Goal: Task Accomplishment & Management: Manage account settings

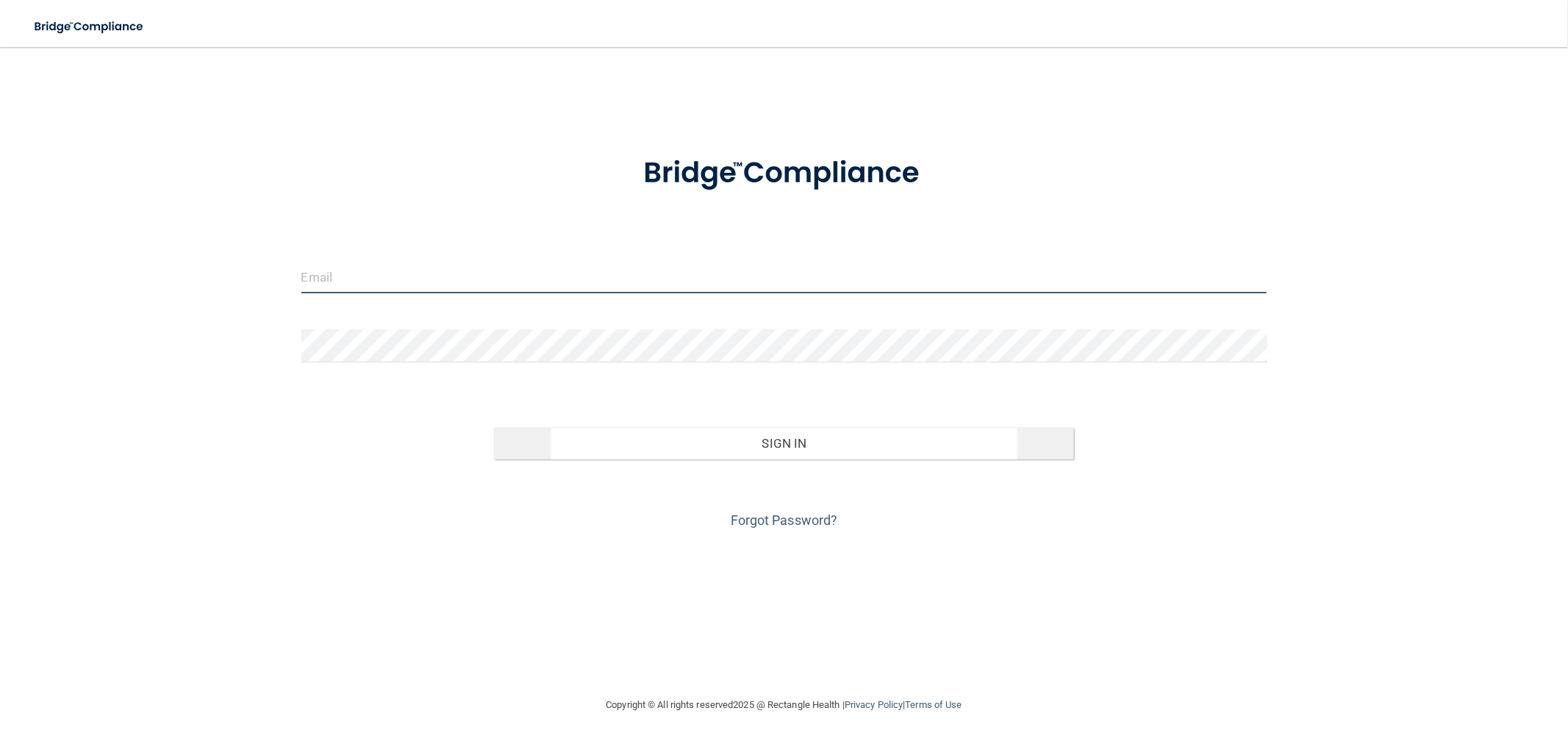
type input "[EMAIL_ADDRESS][DOMAIN_NAME]"
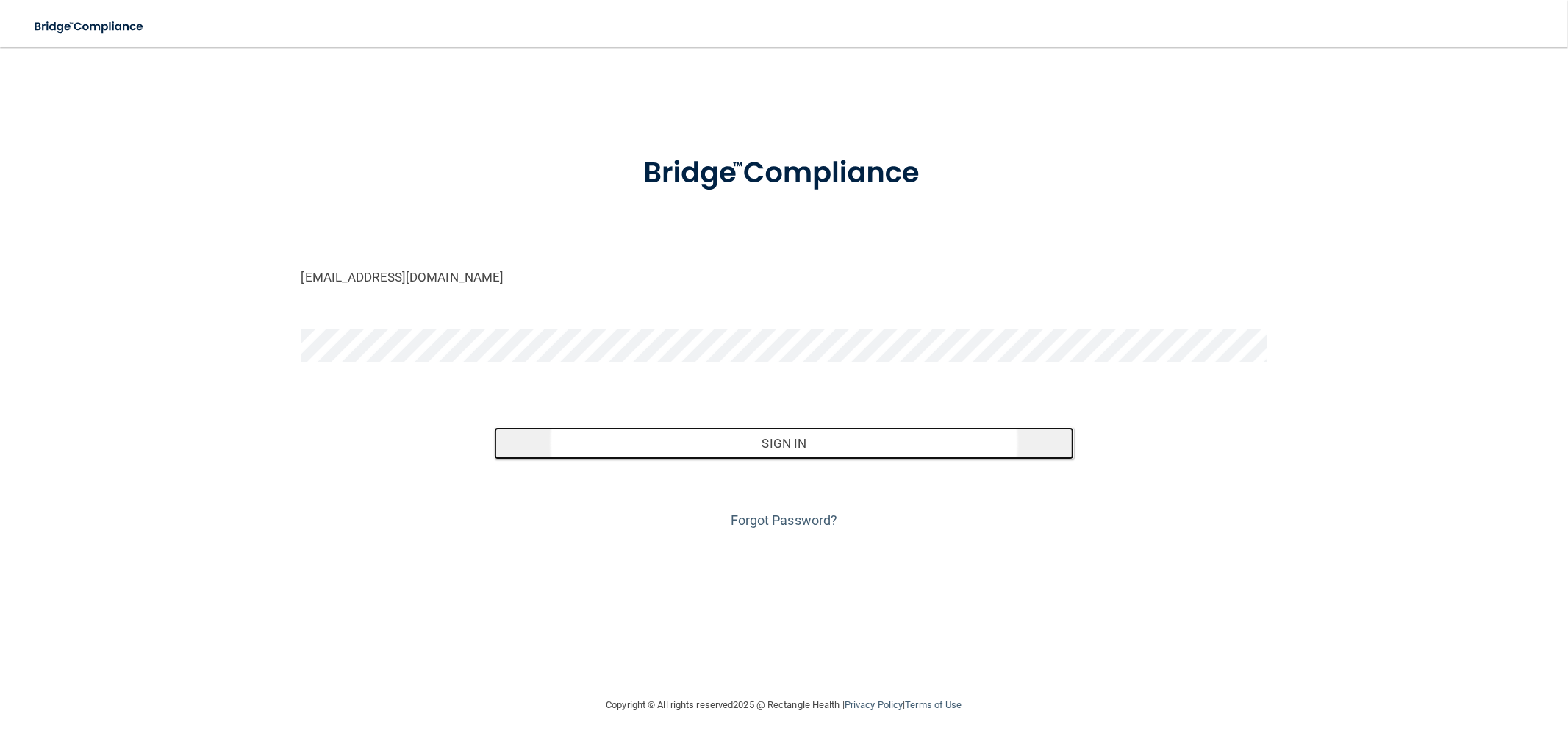
click at [771, 434] on button "Sign In" at bounding box center [784, 444] width 580 height 33
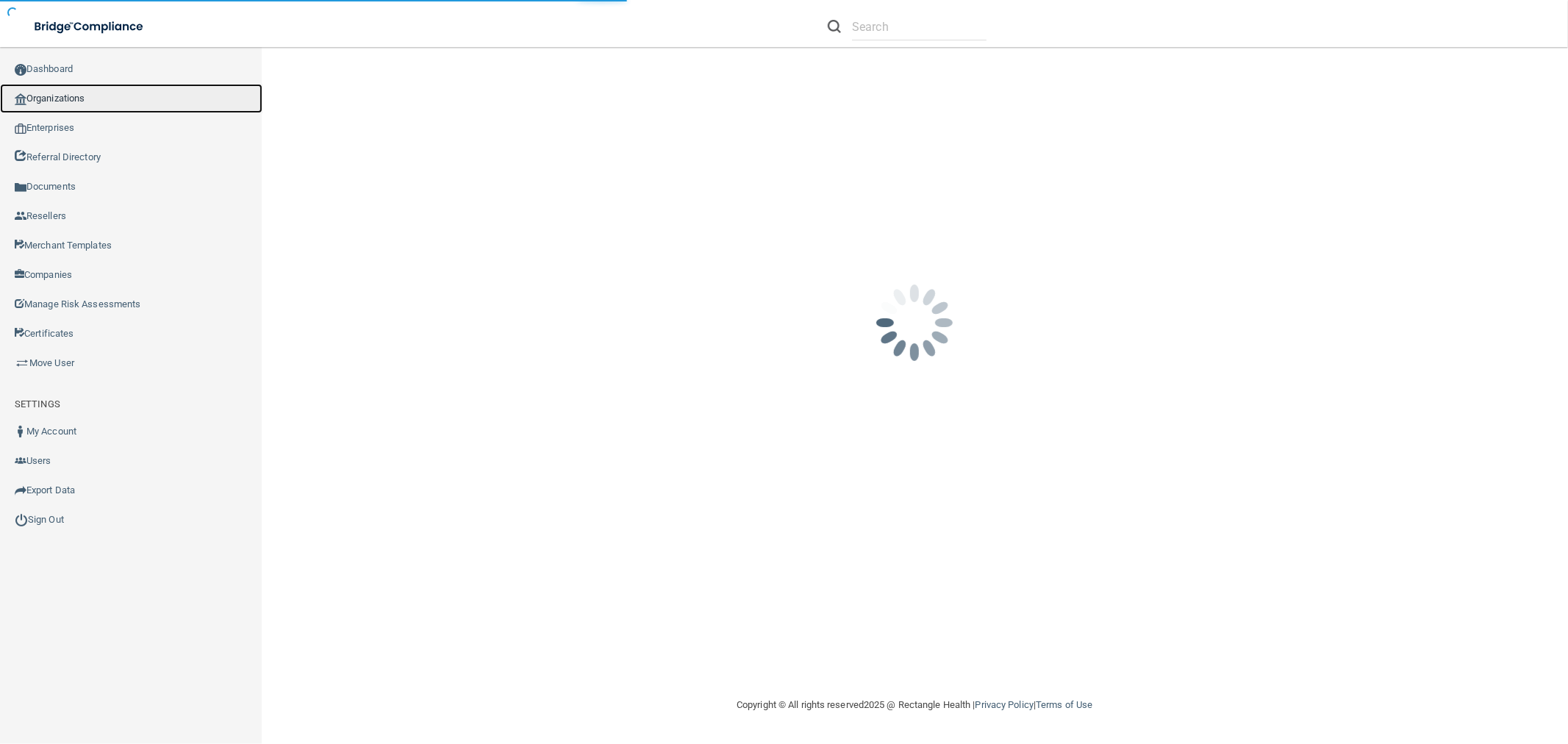
click at [141, 89] on link "Organizations" at bounding box center [131, 98] width 262 height 30
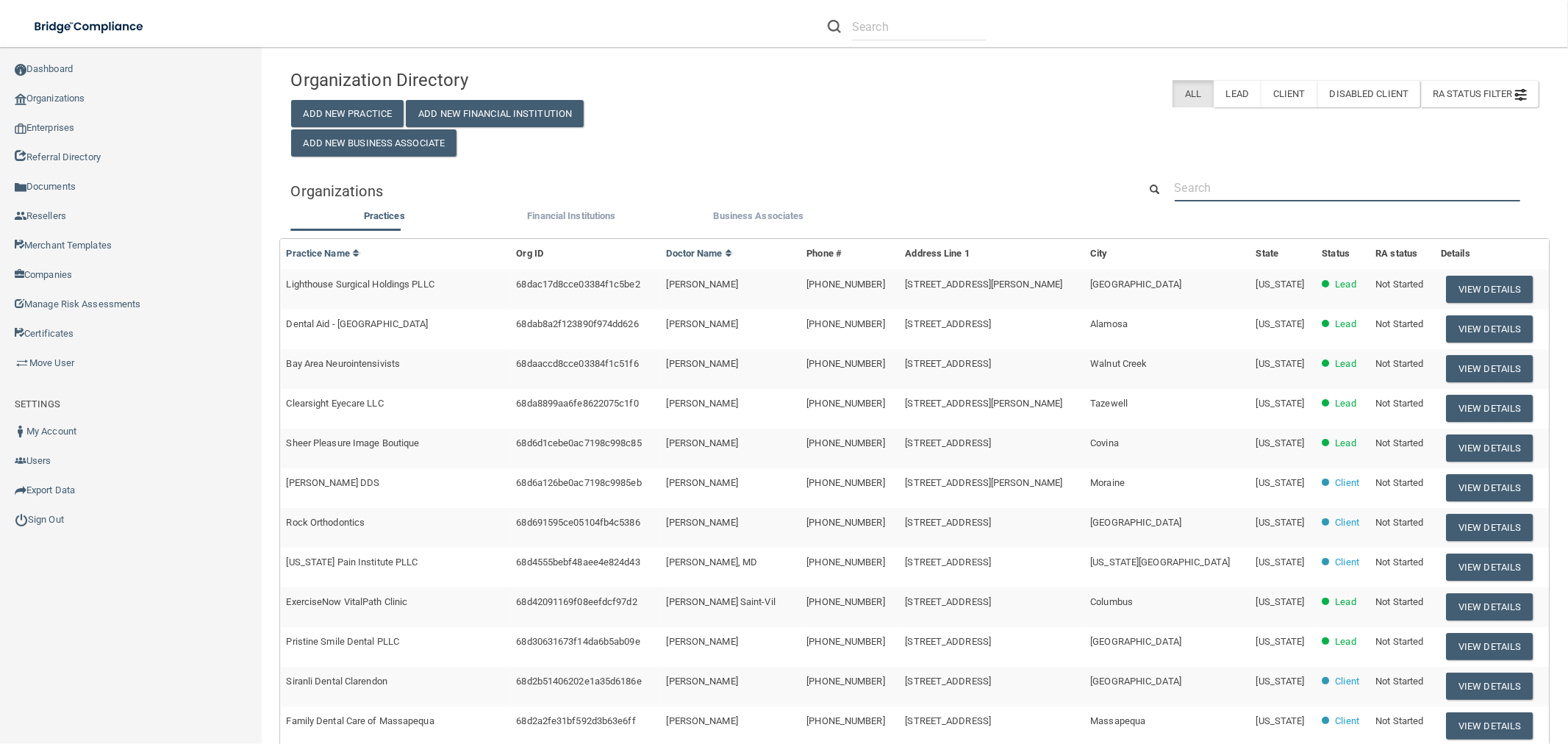
click at [1307, 188] on input "text" at bounding box center [1347, 187] width 345 height 27
paste input "561) 702-0039"
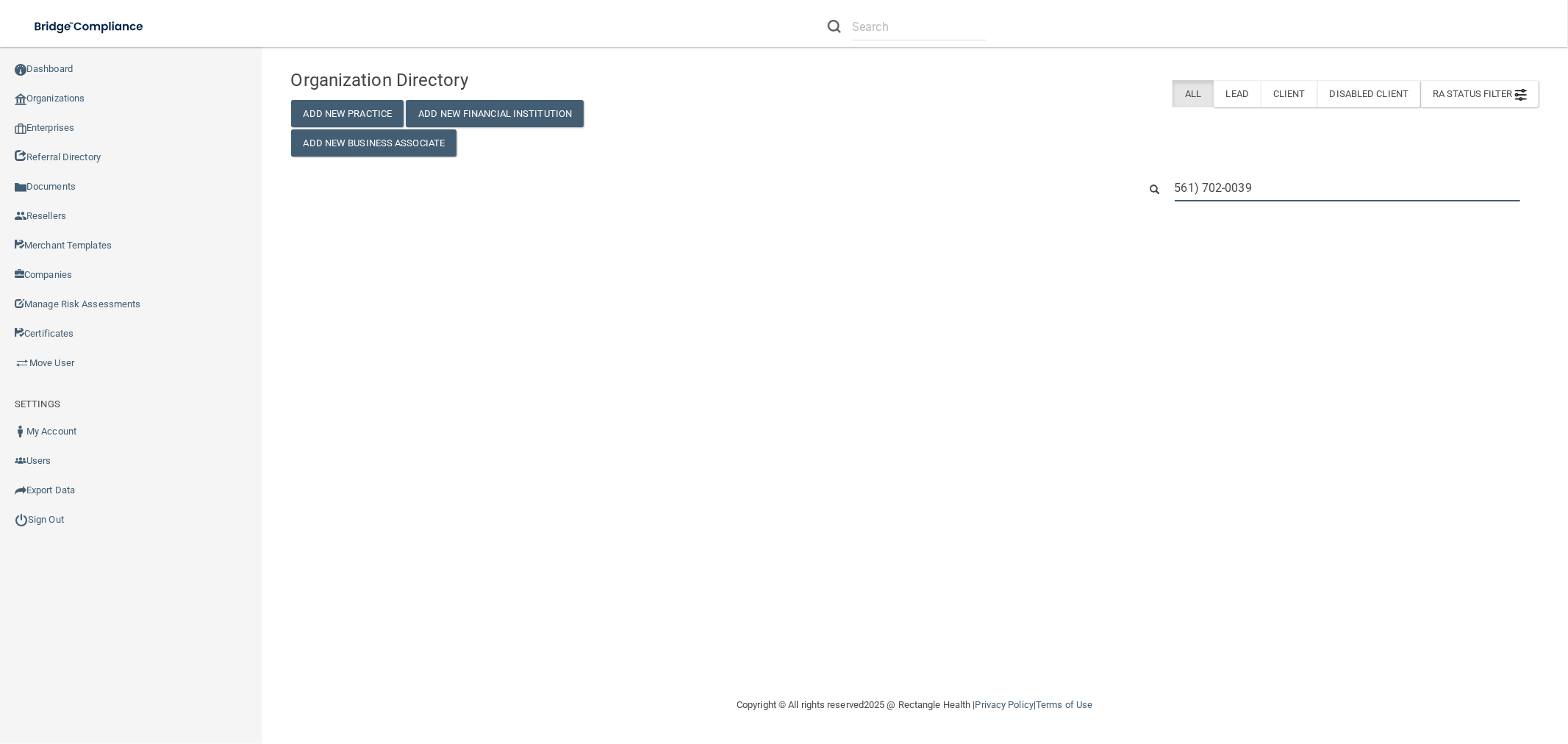
type input "561) 702-0039"
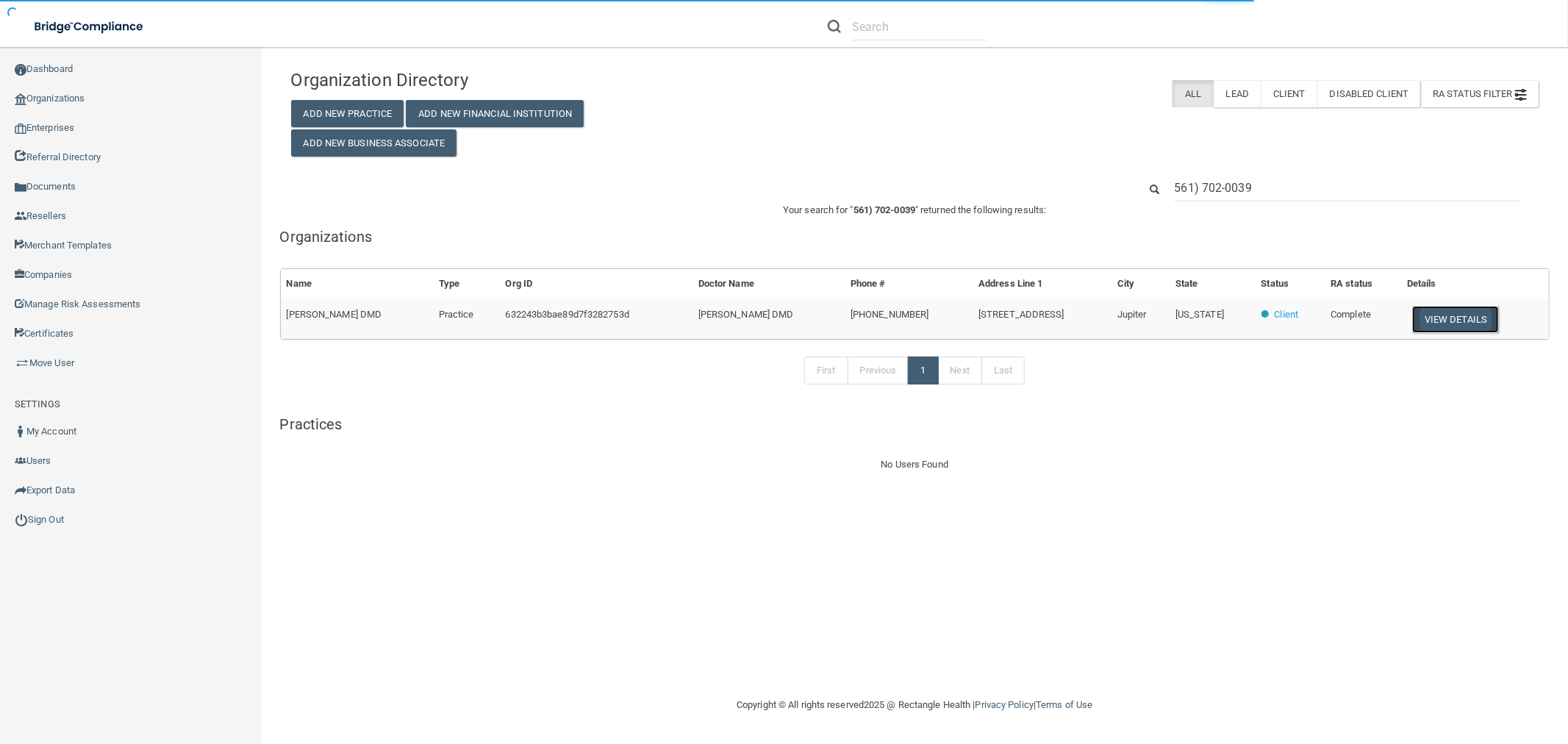
click at [1462, 313] on button "View Details" at bounding box center [1456, 319] width 87 height 27
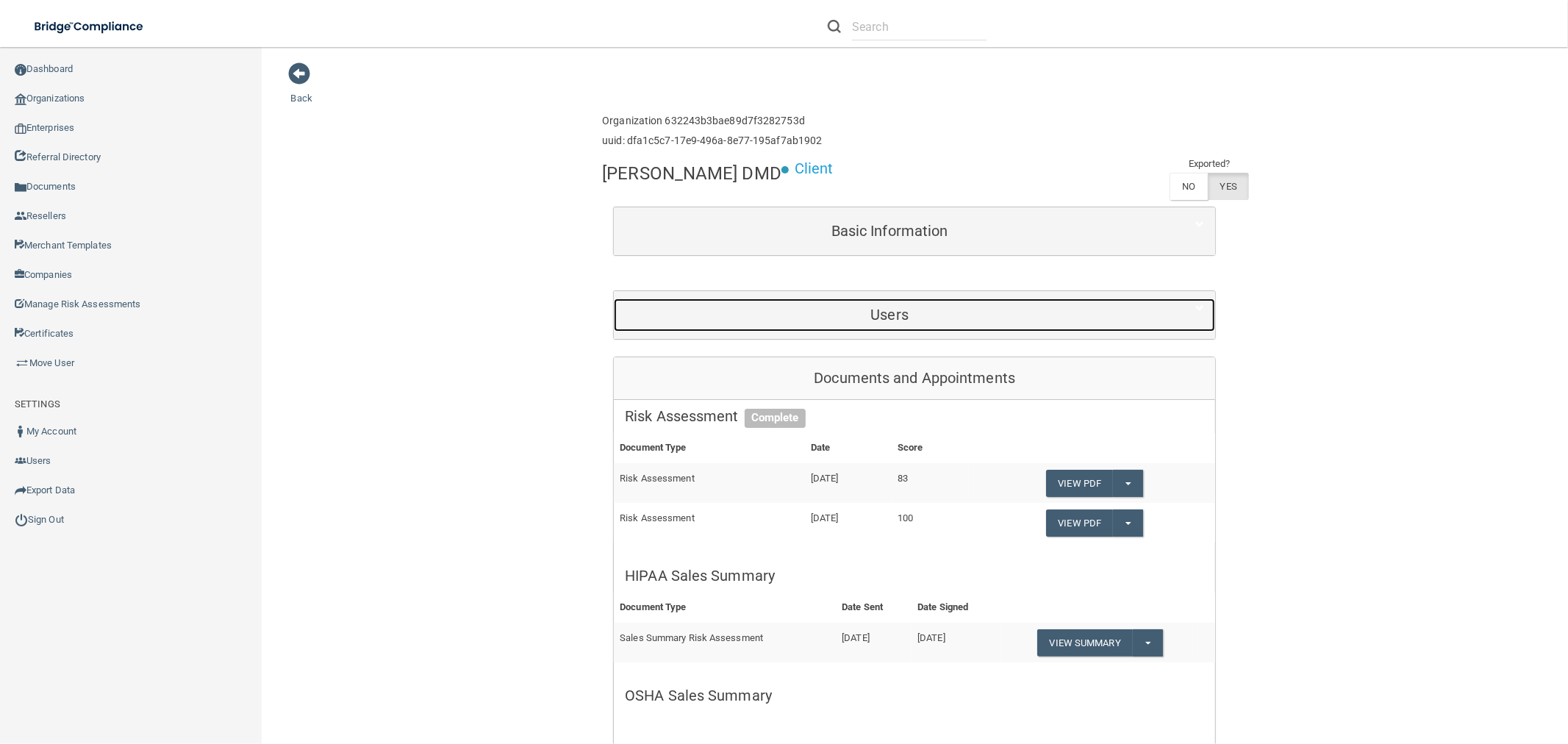
click at [935, 303] on div "Users" at bounding box center [890, 315] width 551 height 33
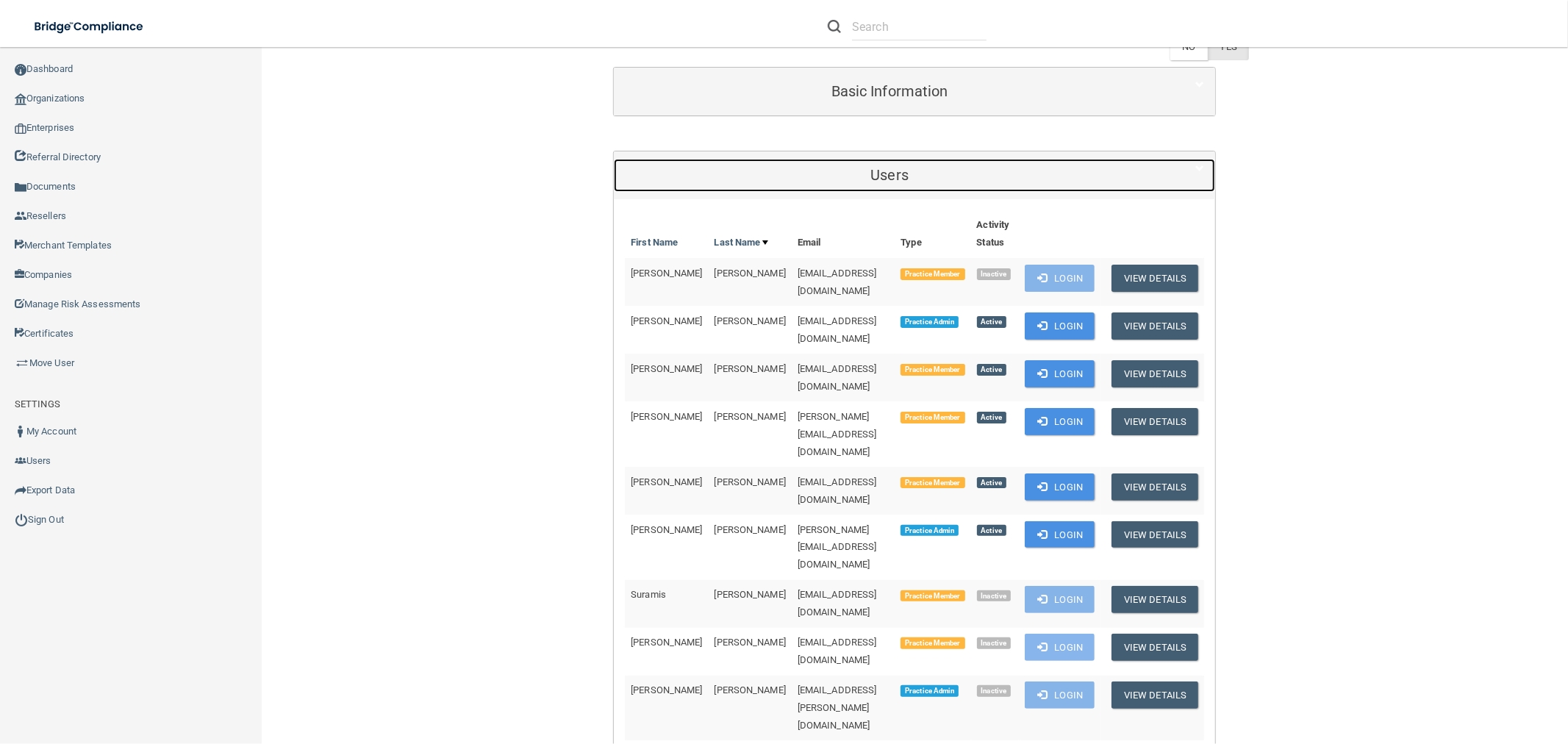
scroll to position [326, 0]
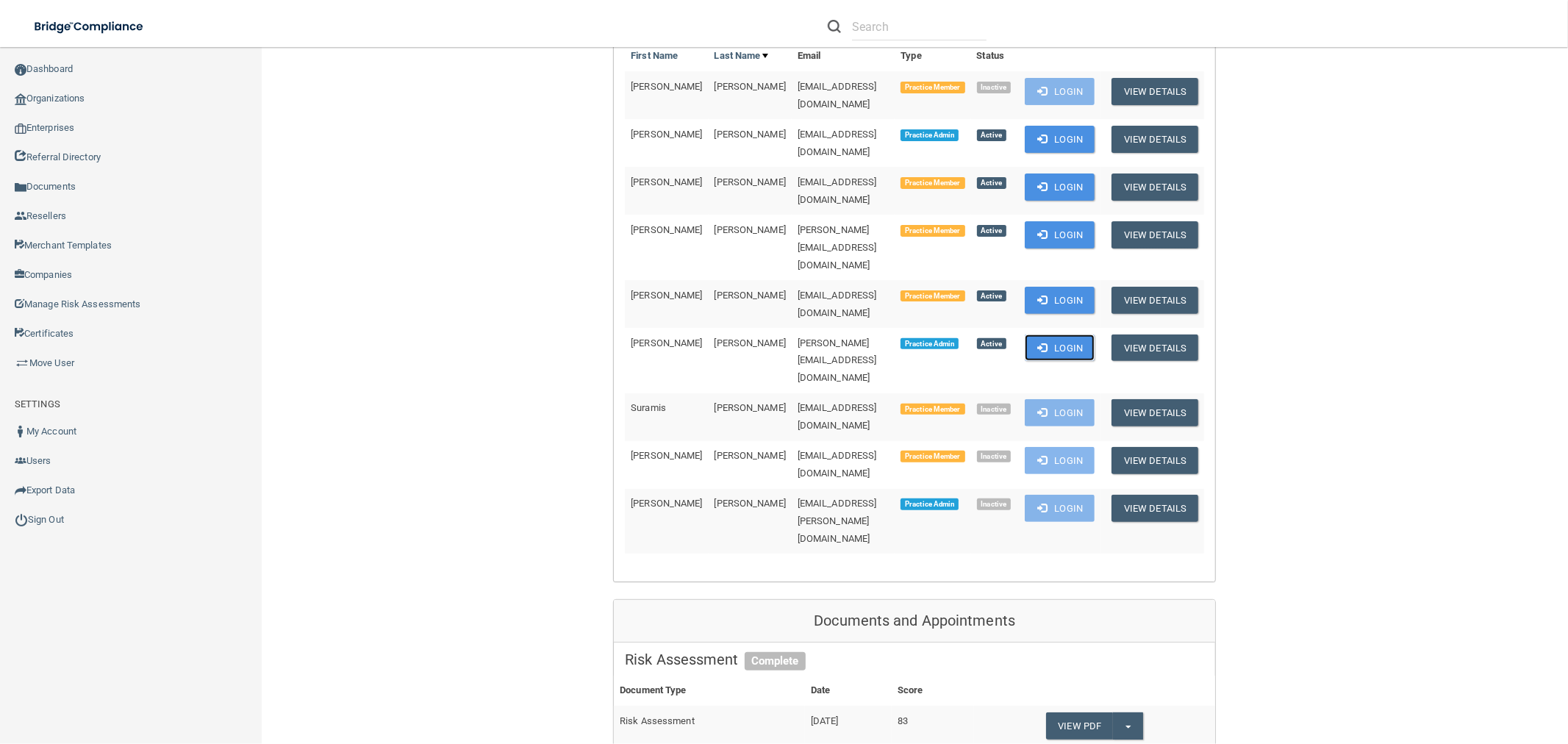
click at [1071, 335] on button "Login" at bounding box center [1059, 348] width 70 height 27
click at [77, 98] on link "Organizations" at bounding box center [131, 98] width 262 height 30
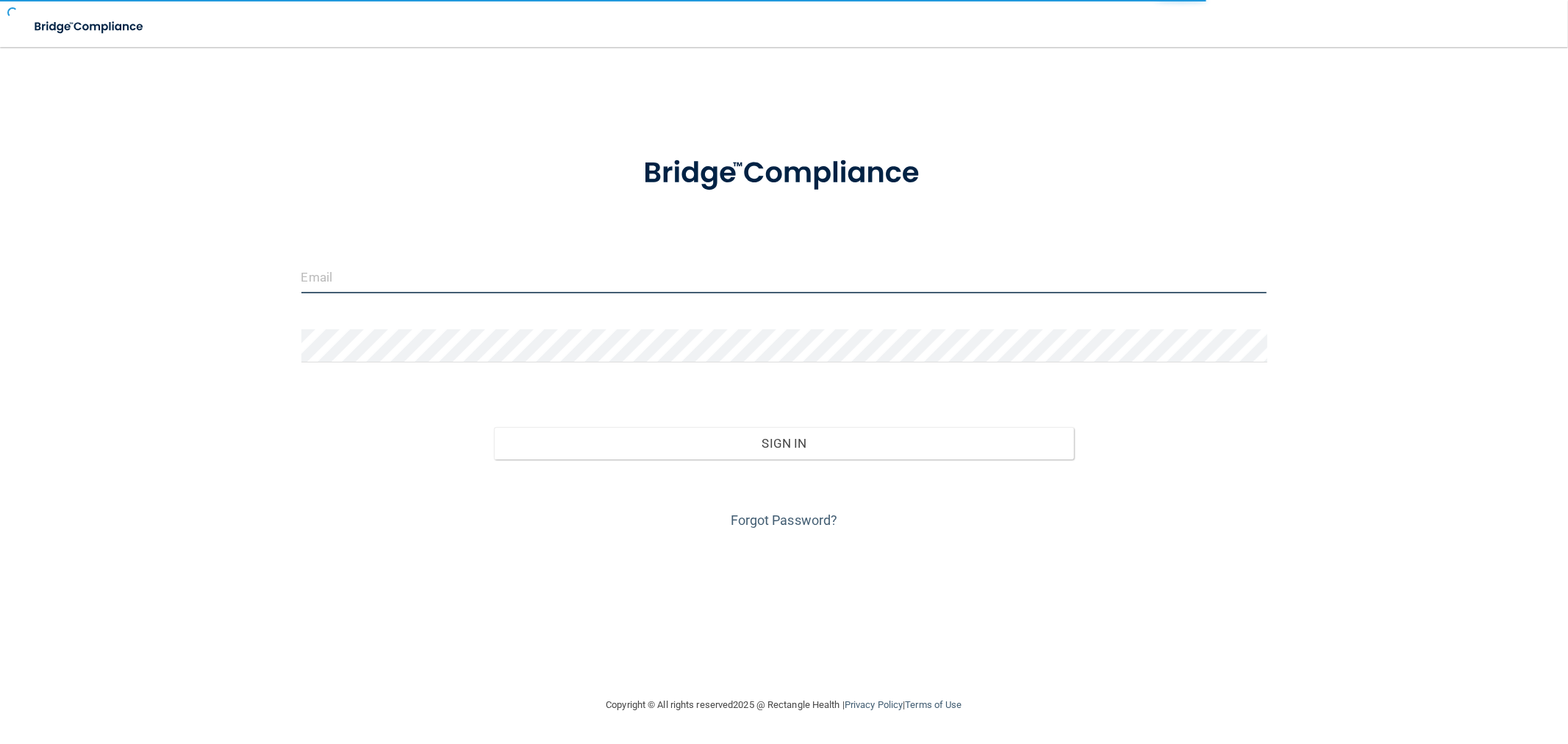
type input "[EMAIL_ADDRESS][DOMAIN_NAME]"
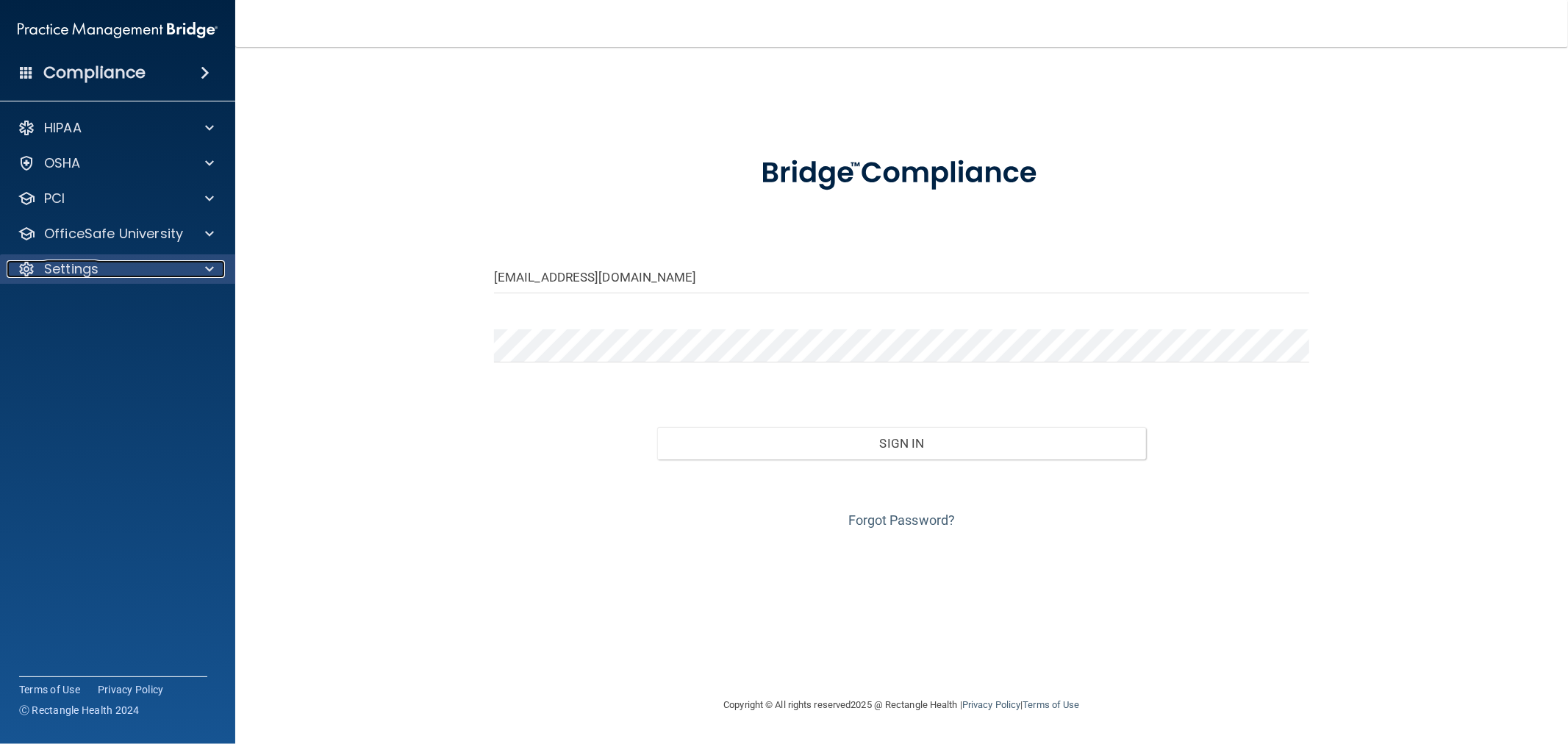
click at [56, 265] on p "Settings" at bounding box center [71, 269] width 55 height 17
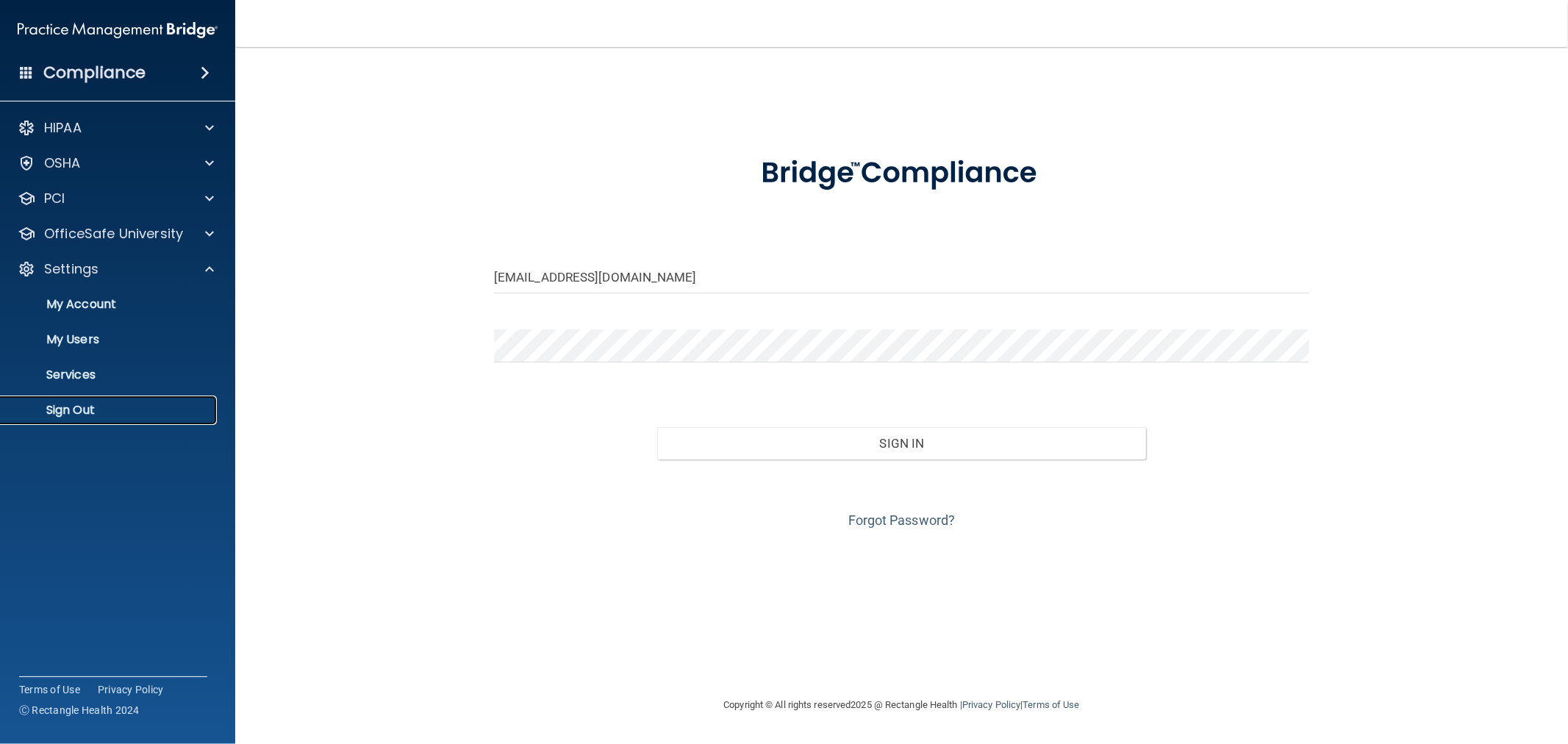
click at [46, 408] on p "Sign Out" at bounding box center [110, 409] width 201 height 14
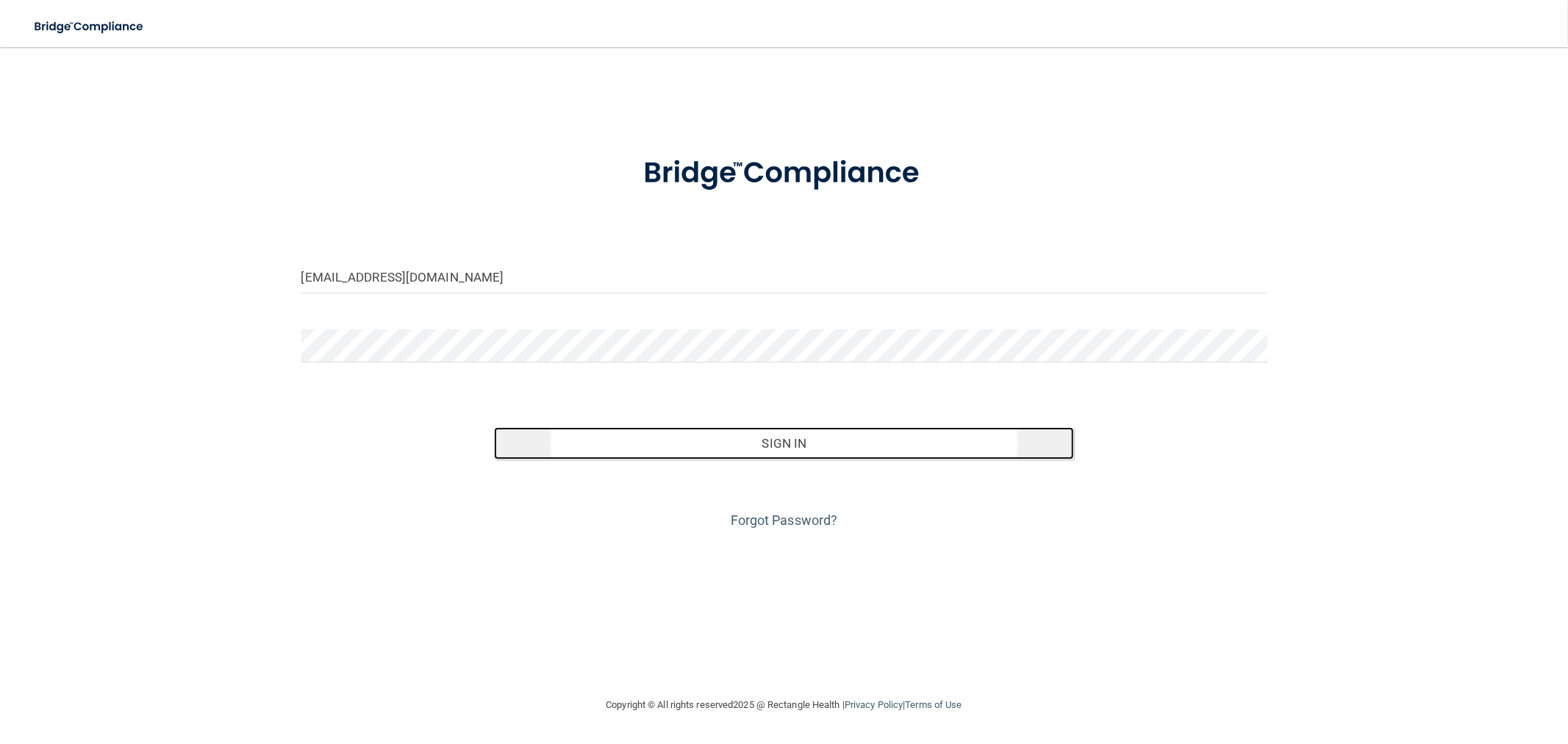
click at [738, 436] on button "Sign In" at bounding box center [784, 444] width 580 height 33
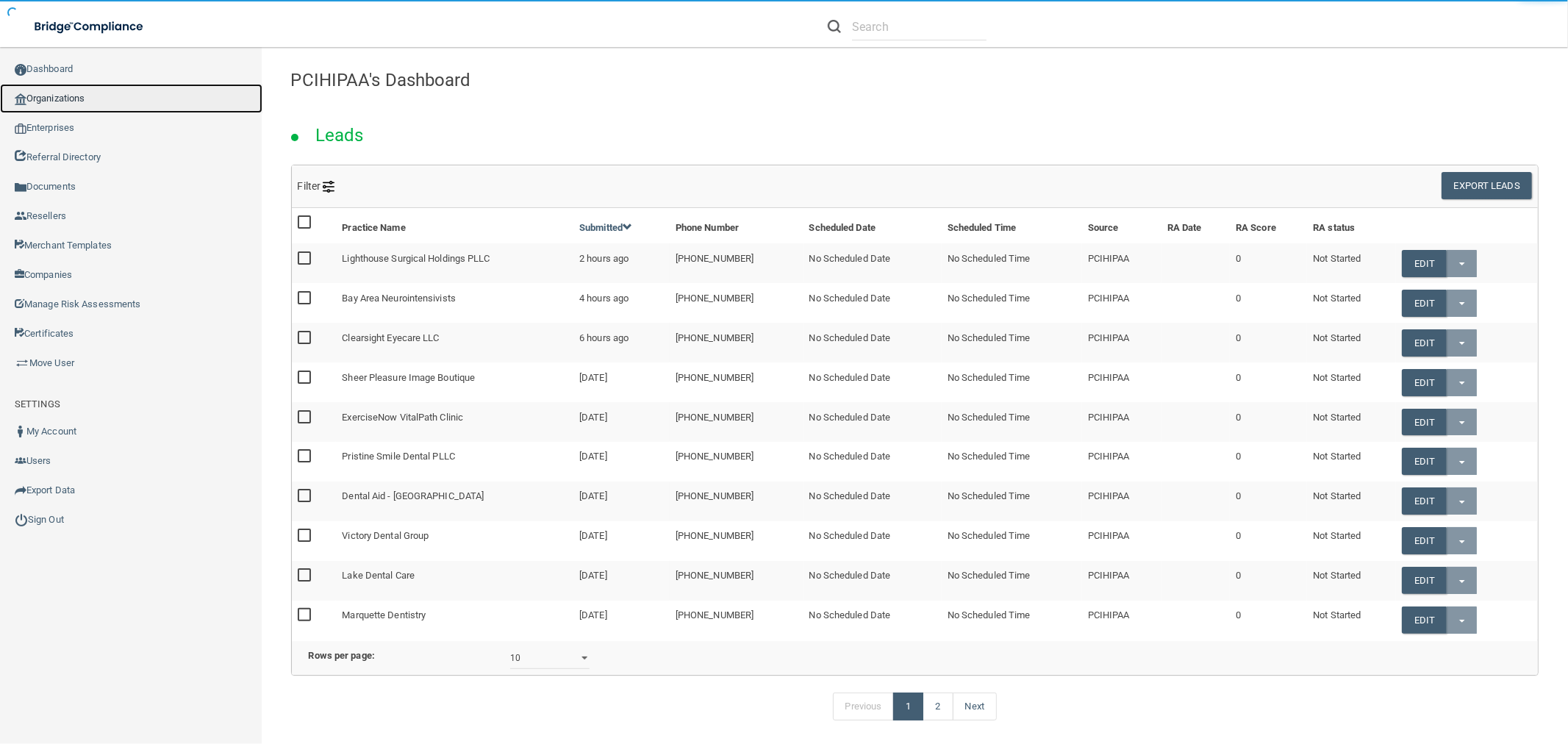
click at [92, 97] on link "Organizations" at bounding box center [131, 98] width 262 height 30
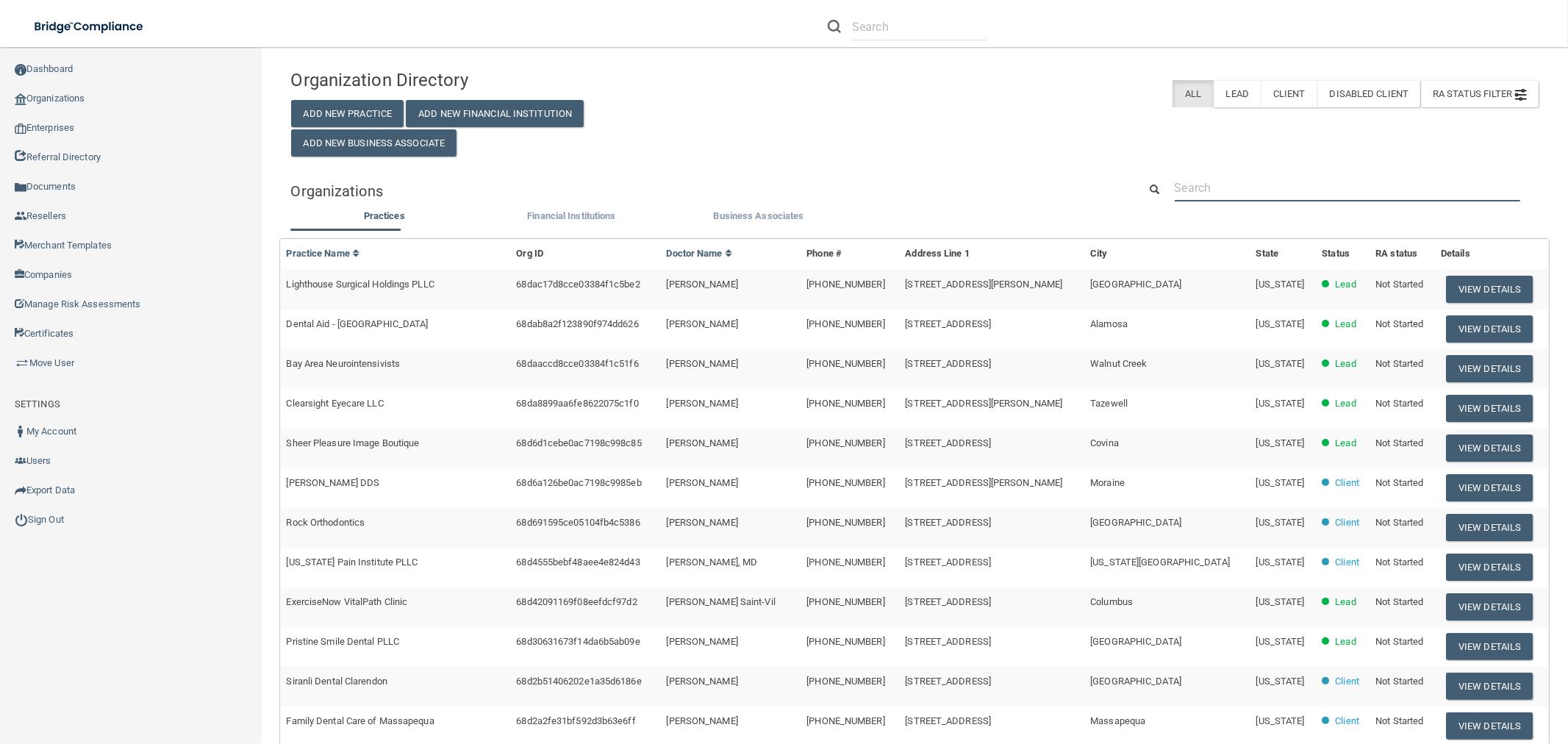
click at [1278, 189] on input "text" at bounding box center [1347, 187] width 345 height 27
paste input "Elegant Smiles Dental Care"
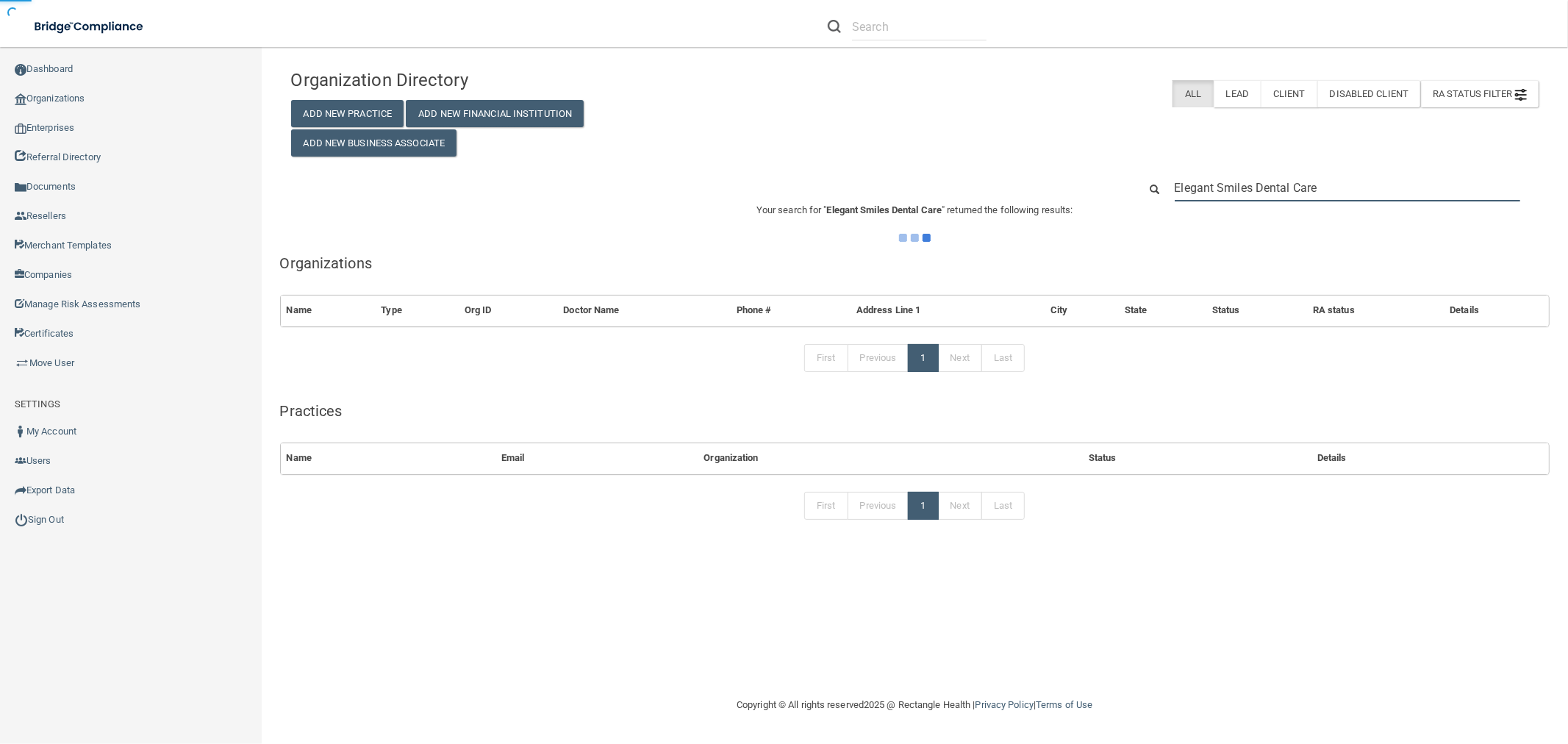
type input "Elegant Smiles Dental Care"
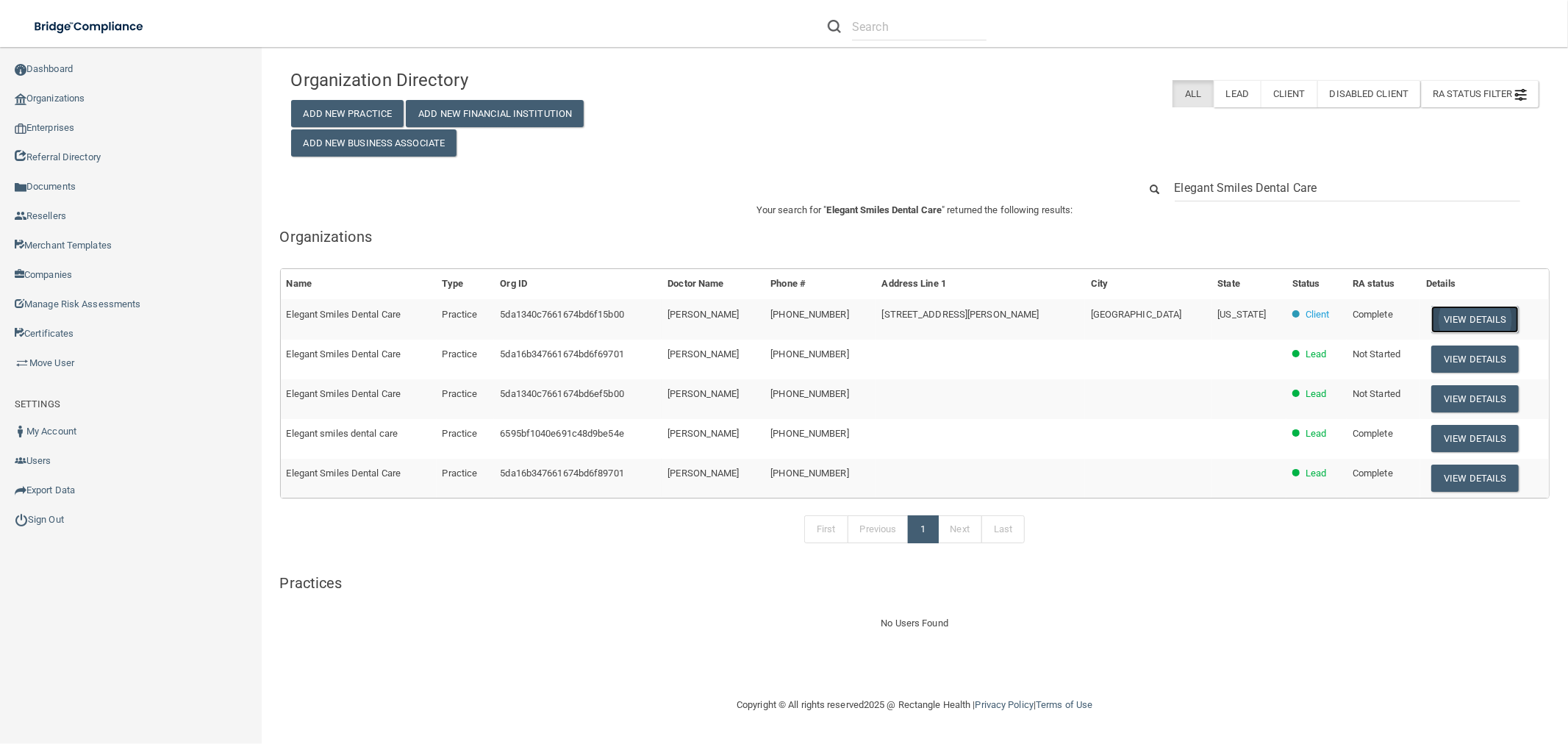
click at [1483, 317] on button "View Details" at bounding box center [1475, 319] width 87 height 27
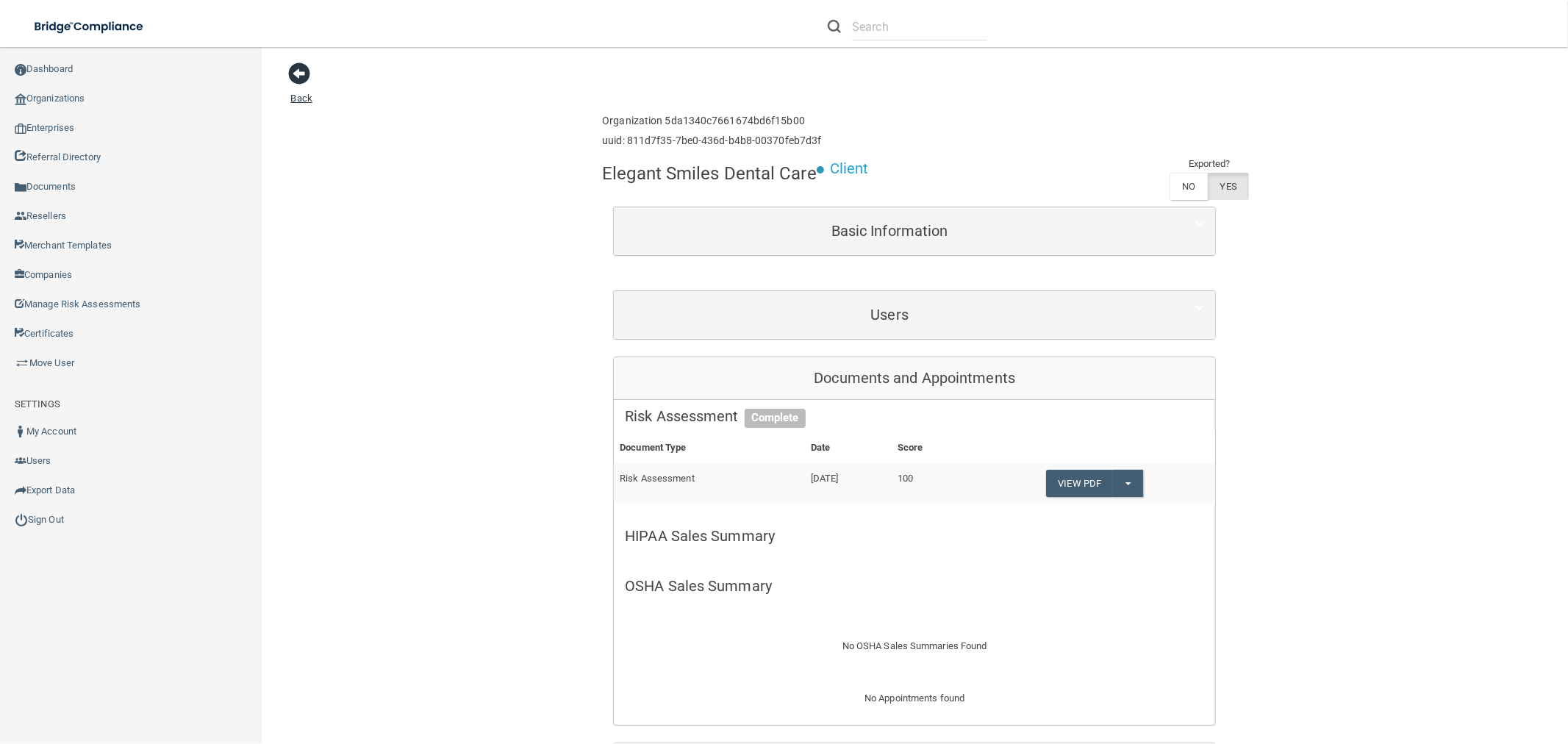
click at [304, 77] on span at bounding box center [299, 73] width 22 height 22
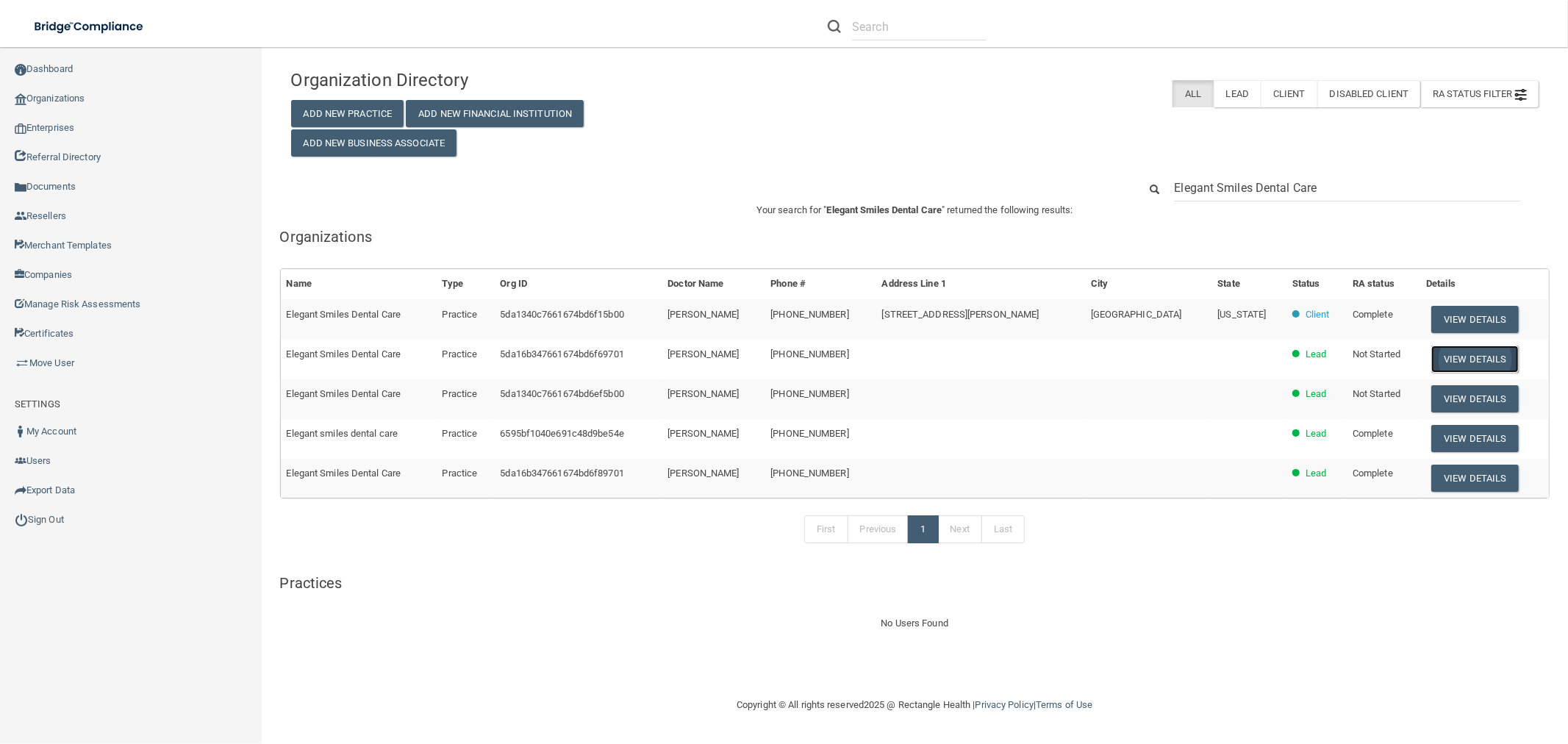
click at [1458, 361] on button "View Details" at bounding box center [1475, 359] width 87 height 27
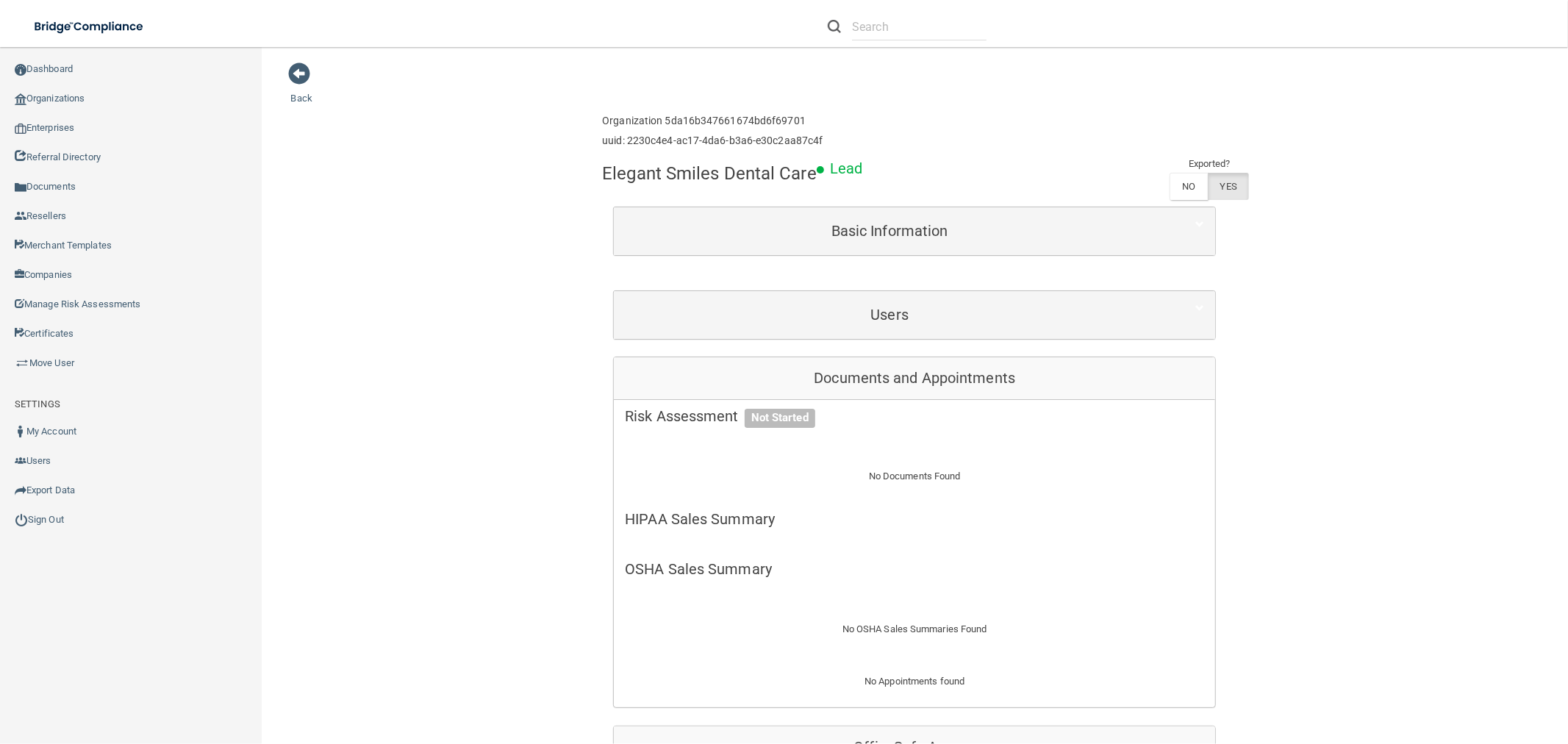
drag, startPoint x: 298, startPoint y: 75, endPoint x: 325, endPoint y: 96, distance: 34.2
click at [298, 75] on span at bounding box center [299, 73] width 22 height 22
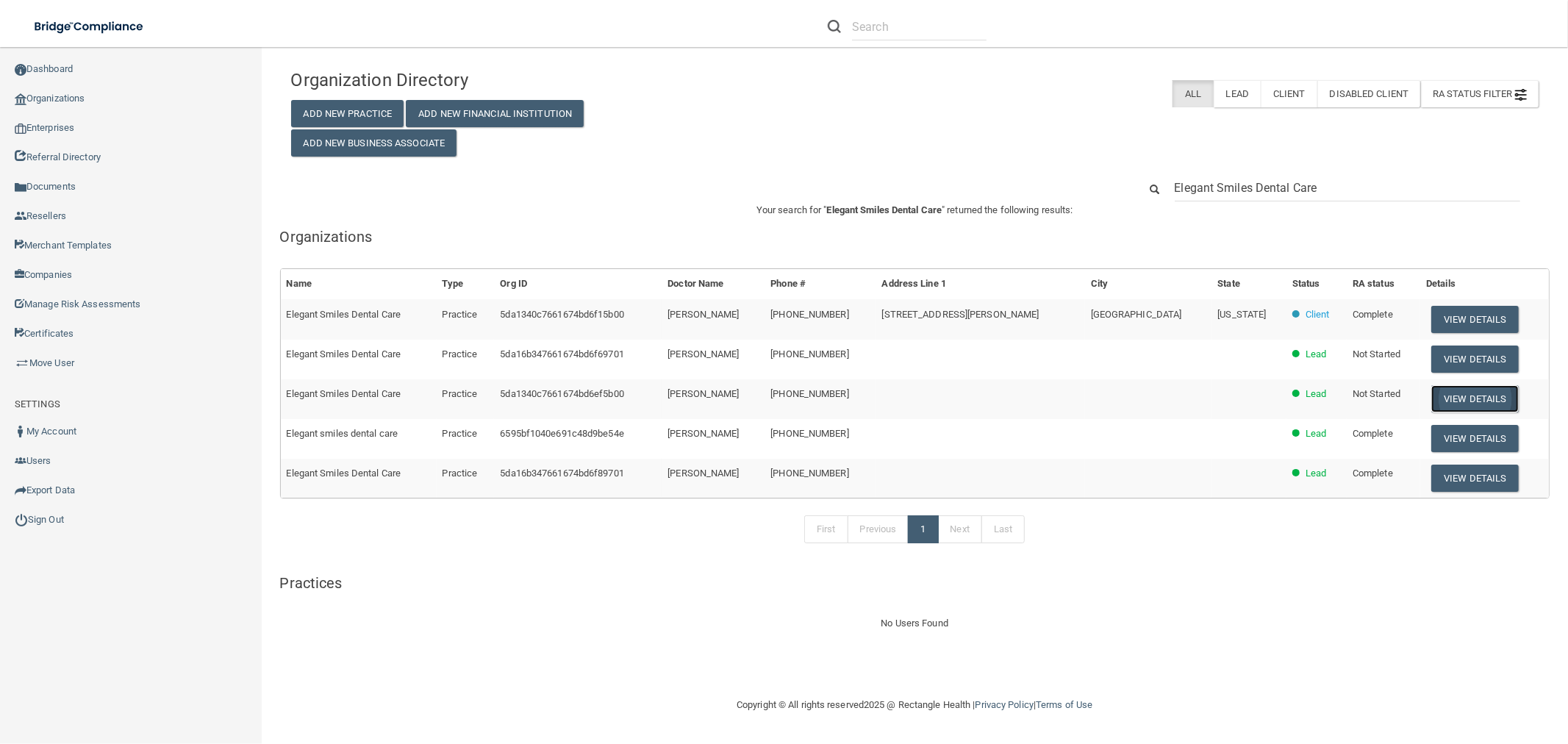
click at [1441, 387] on button "View Details" at bounding box center [1475, 399] width 87 height 27
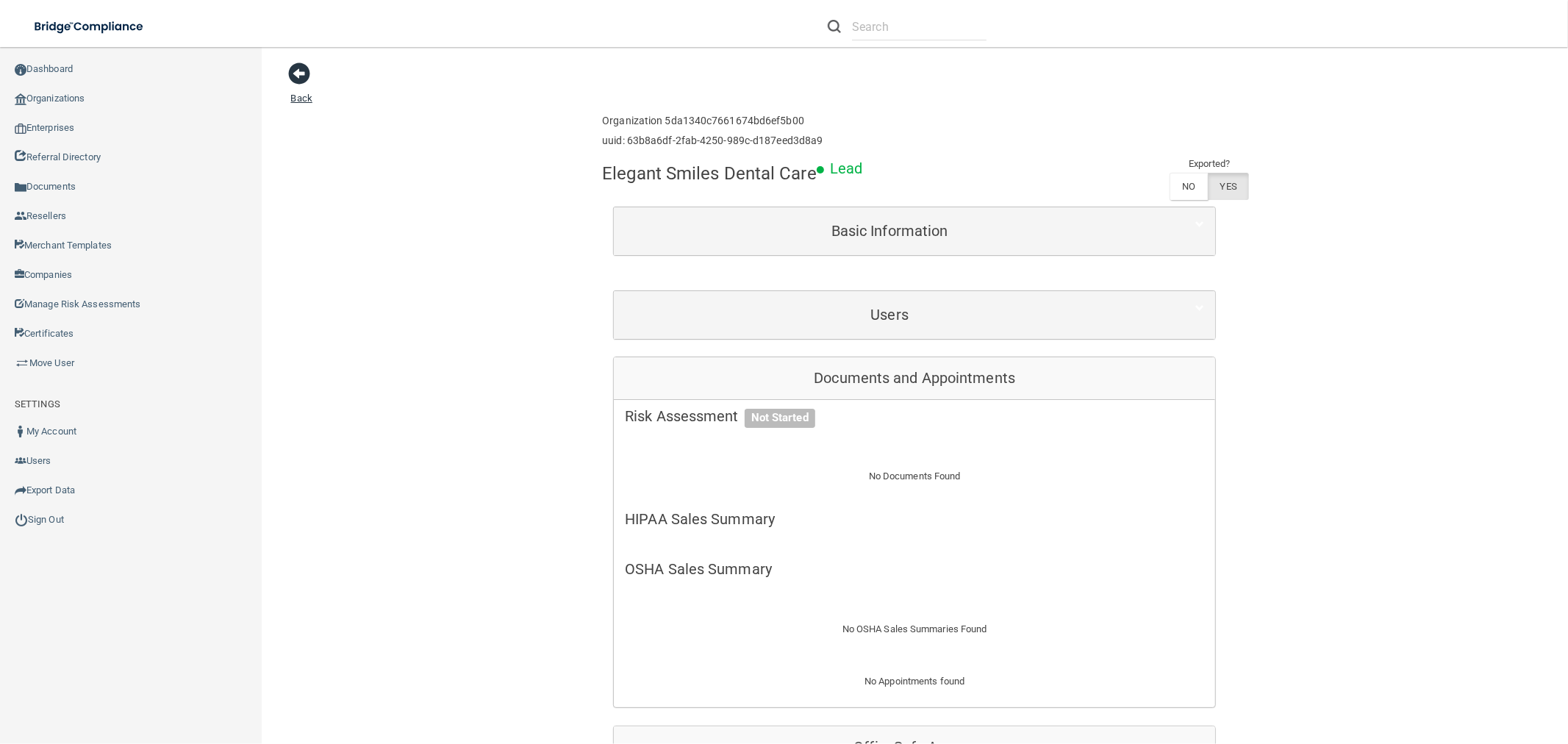
click at [299, 76] on span at bounding box center [299, 73] width 22 height 22
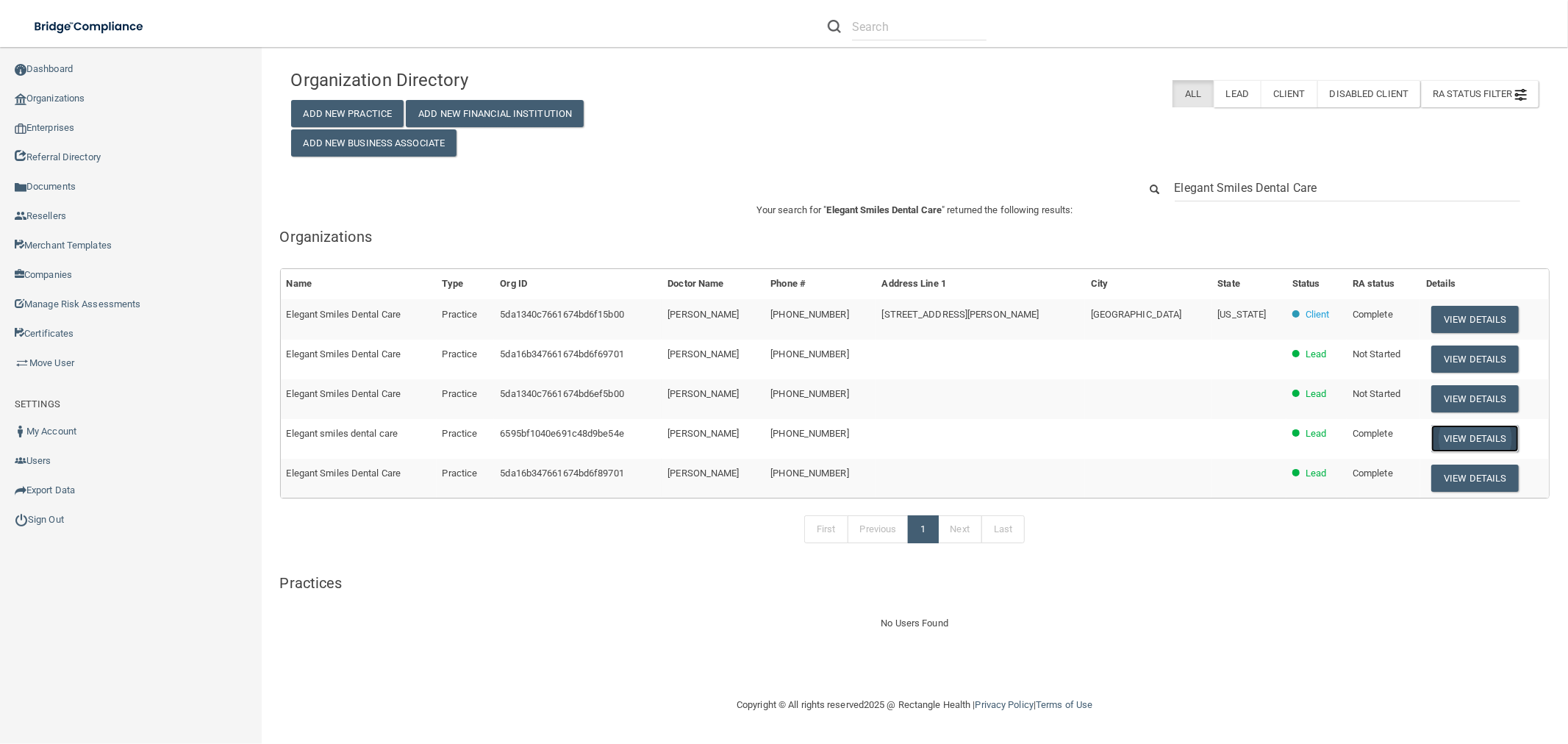
drag, startPoint x: 1450, startPoint y: 437, endPoint x: 1443, endPoint y: 437, distance: 7.0
click at [1451, 437] on button "View Details" at bounding box center [1475, 438] width 87 height 27
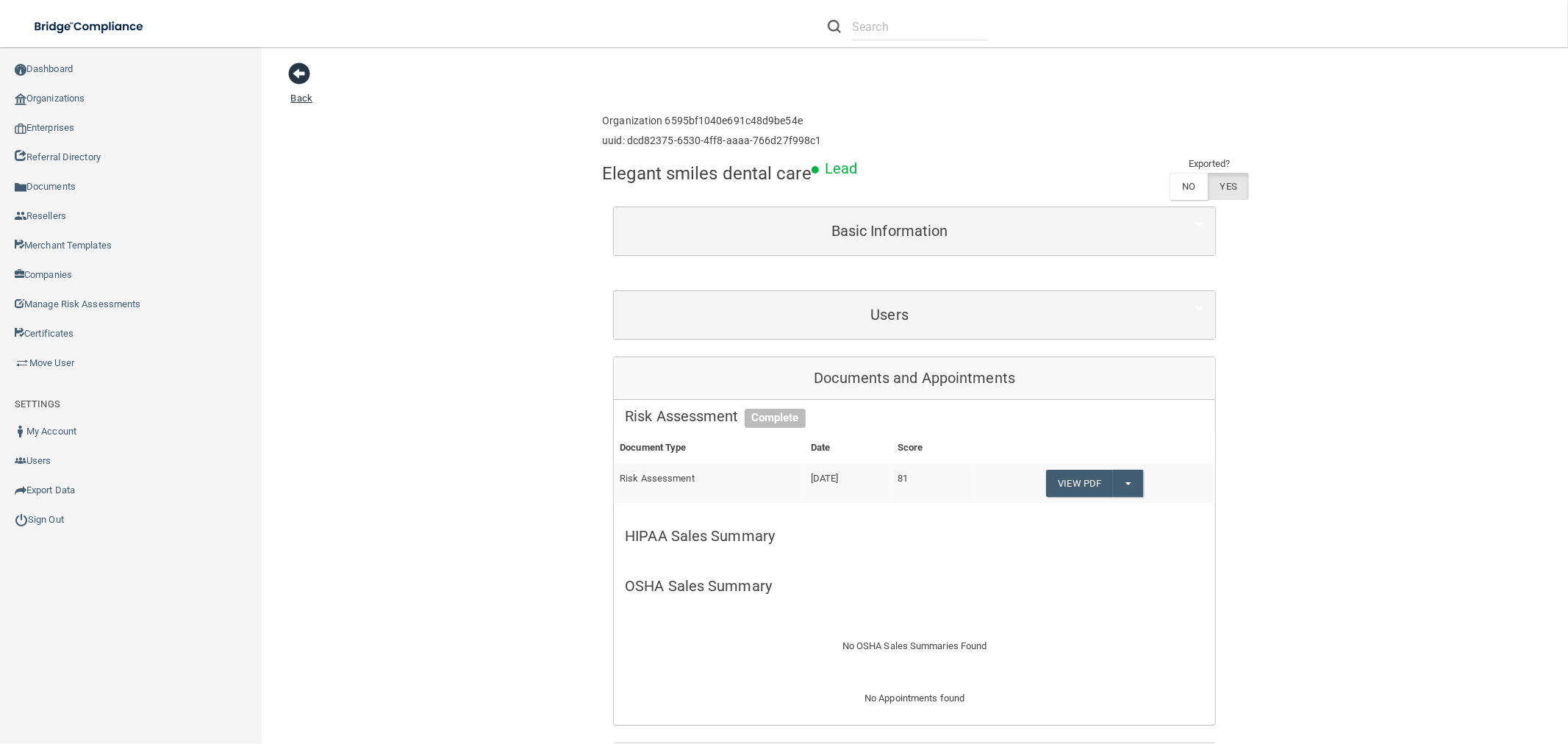
click at [296, 71] on span at bounding box center [299, 73] width 22 height 22
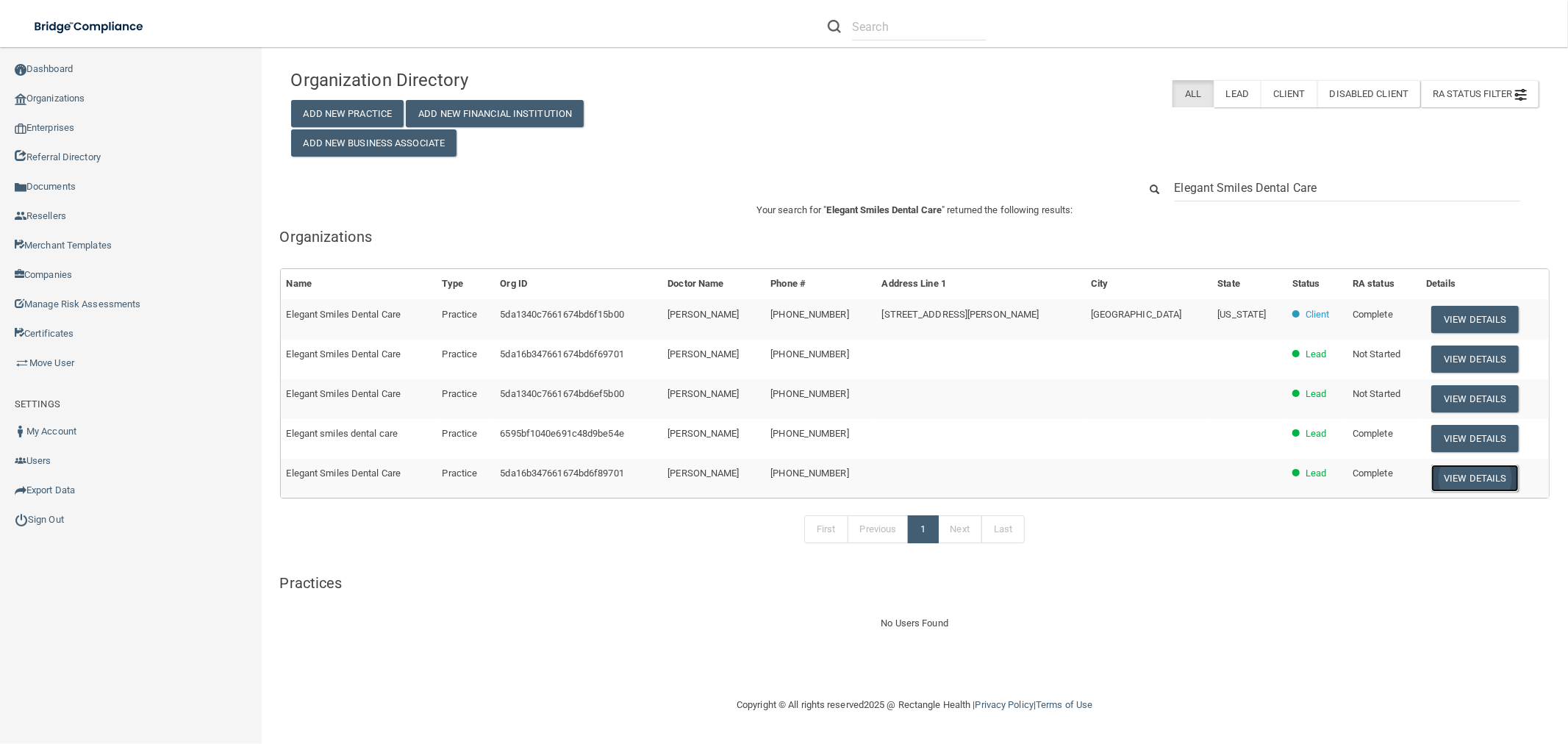
click at [1453, 471] on button "View Details" at bounding box center [1475, 478] width 87 height 27
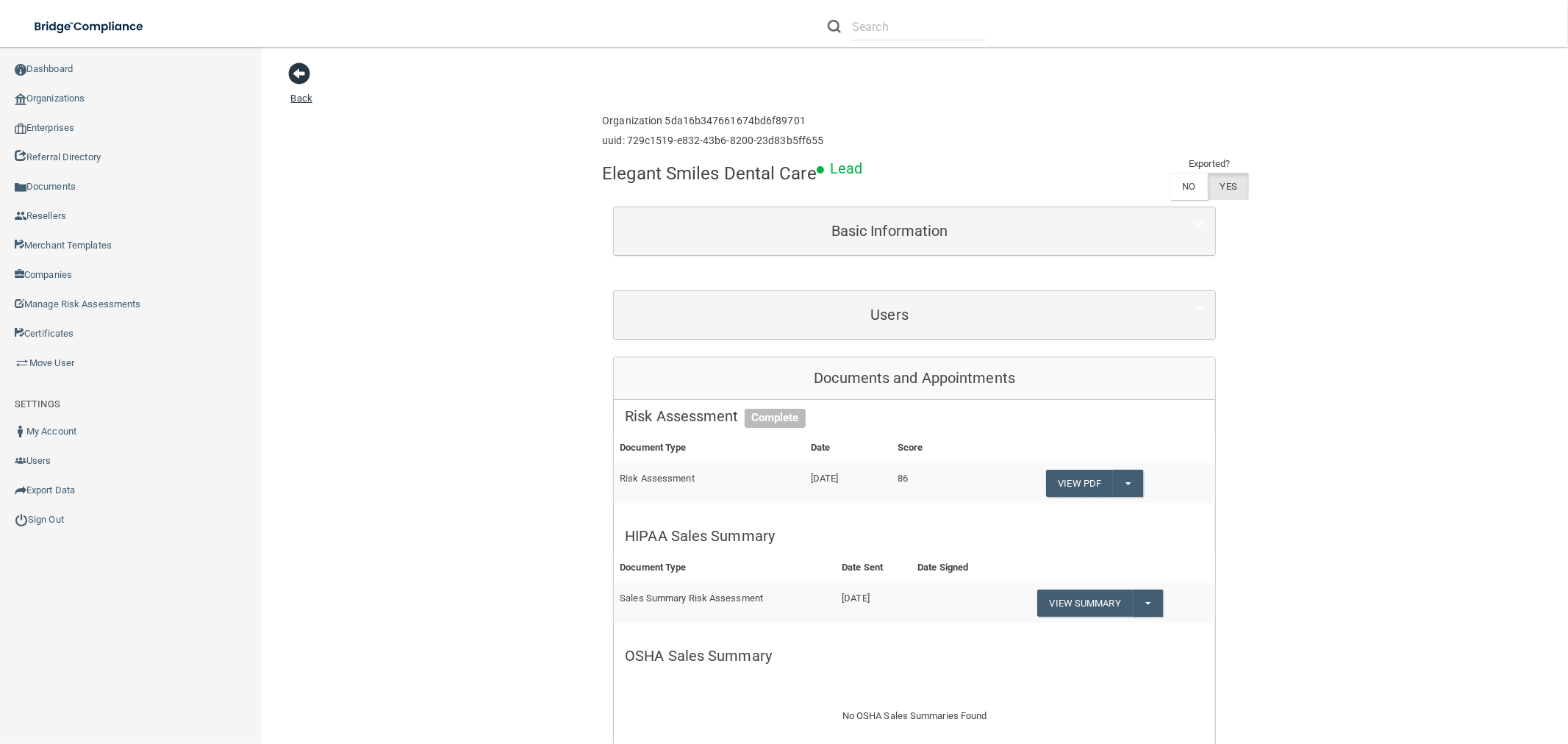
click at [290, 67] on span at bounding box center [299, 73] width 22 height 22
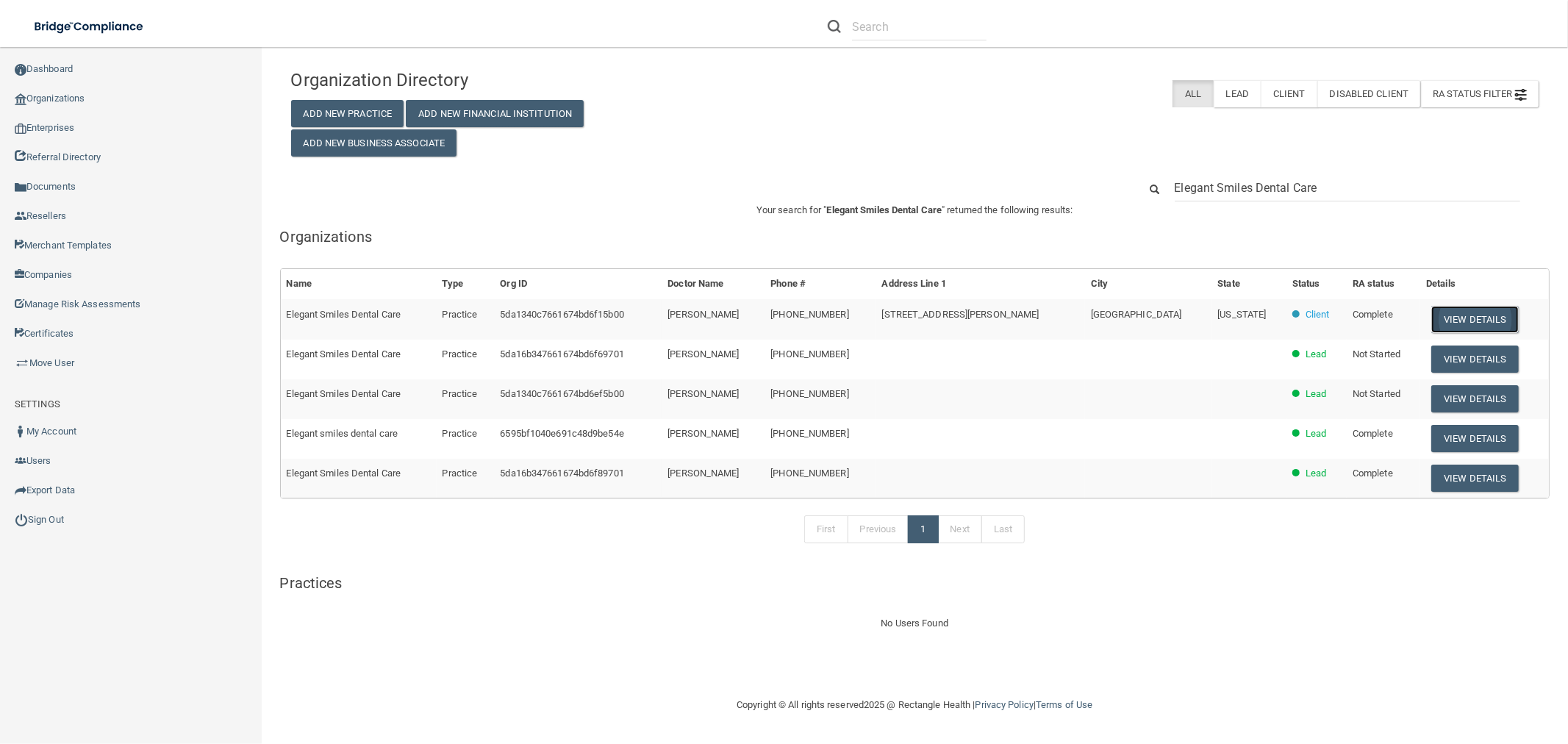
click at [1432, 317] on button "View Details" at bounding box center [1475, 319] width 87 height 27
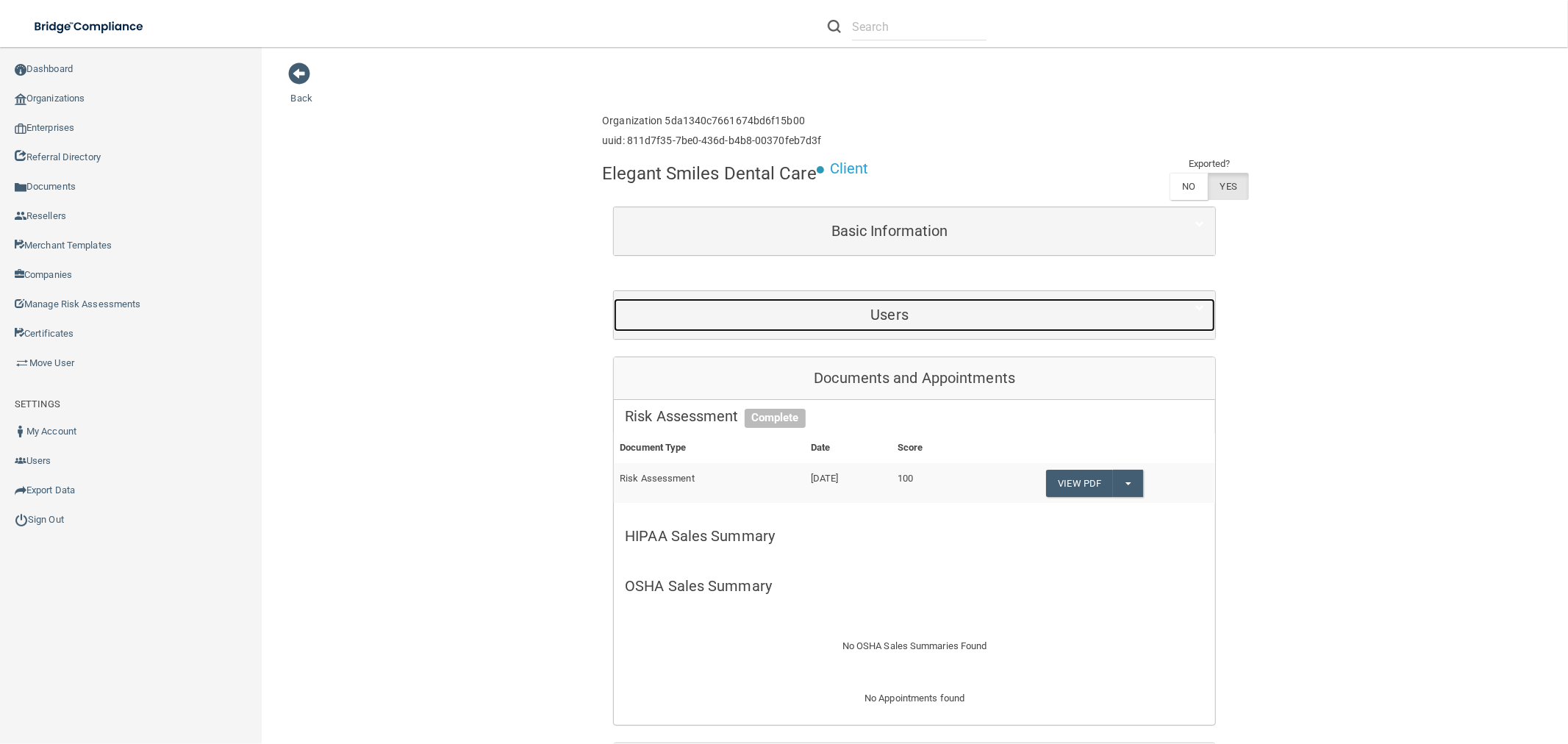
click at [820, 311] on h5 "Users" at bounding box center [889, 315] width 529 height 16
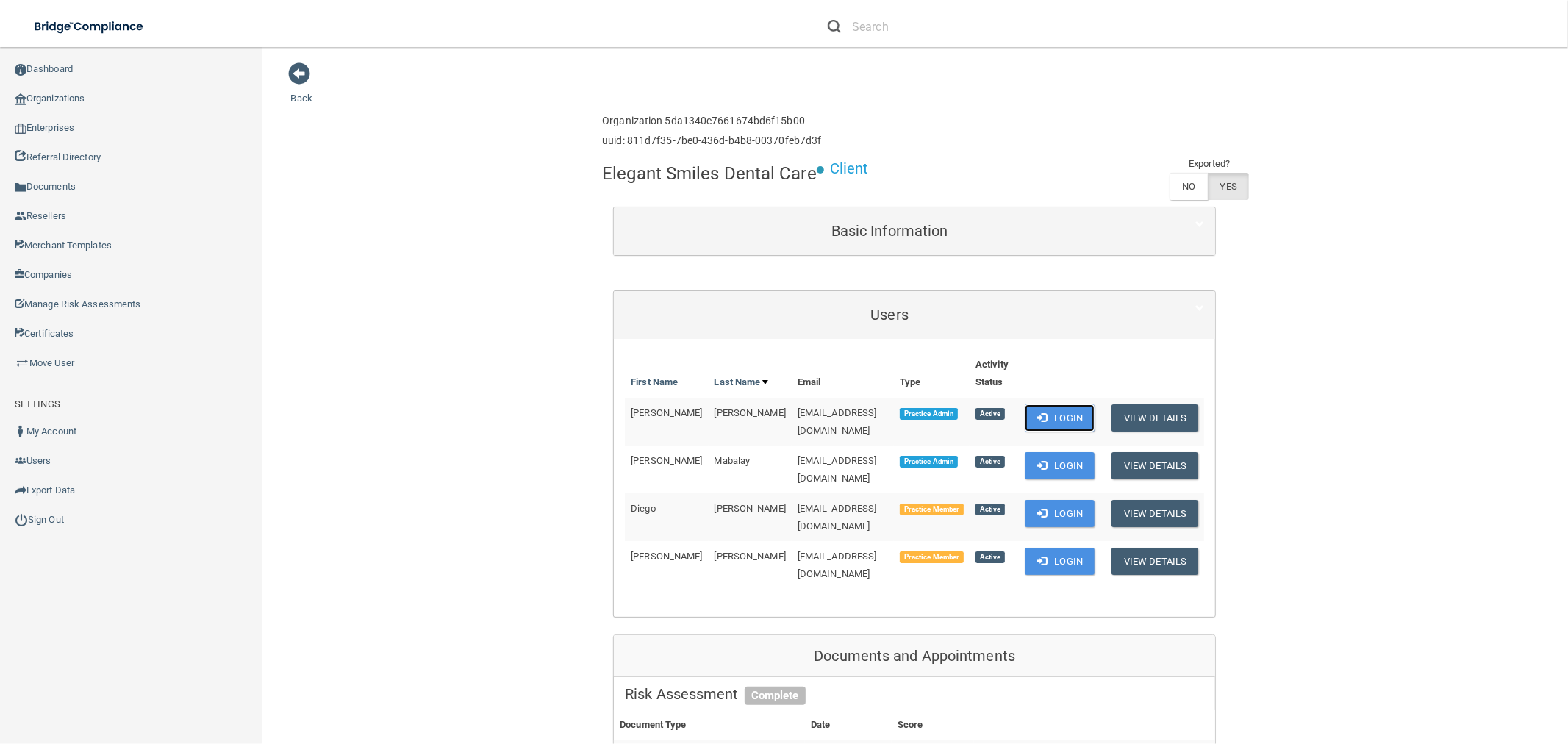
click at [1053, 410] on button "Login" at bounding box center [1059, 418] width 70 height 27
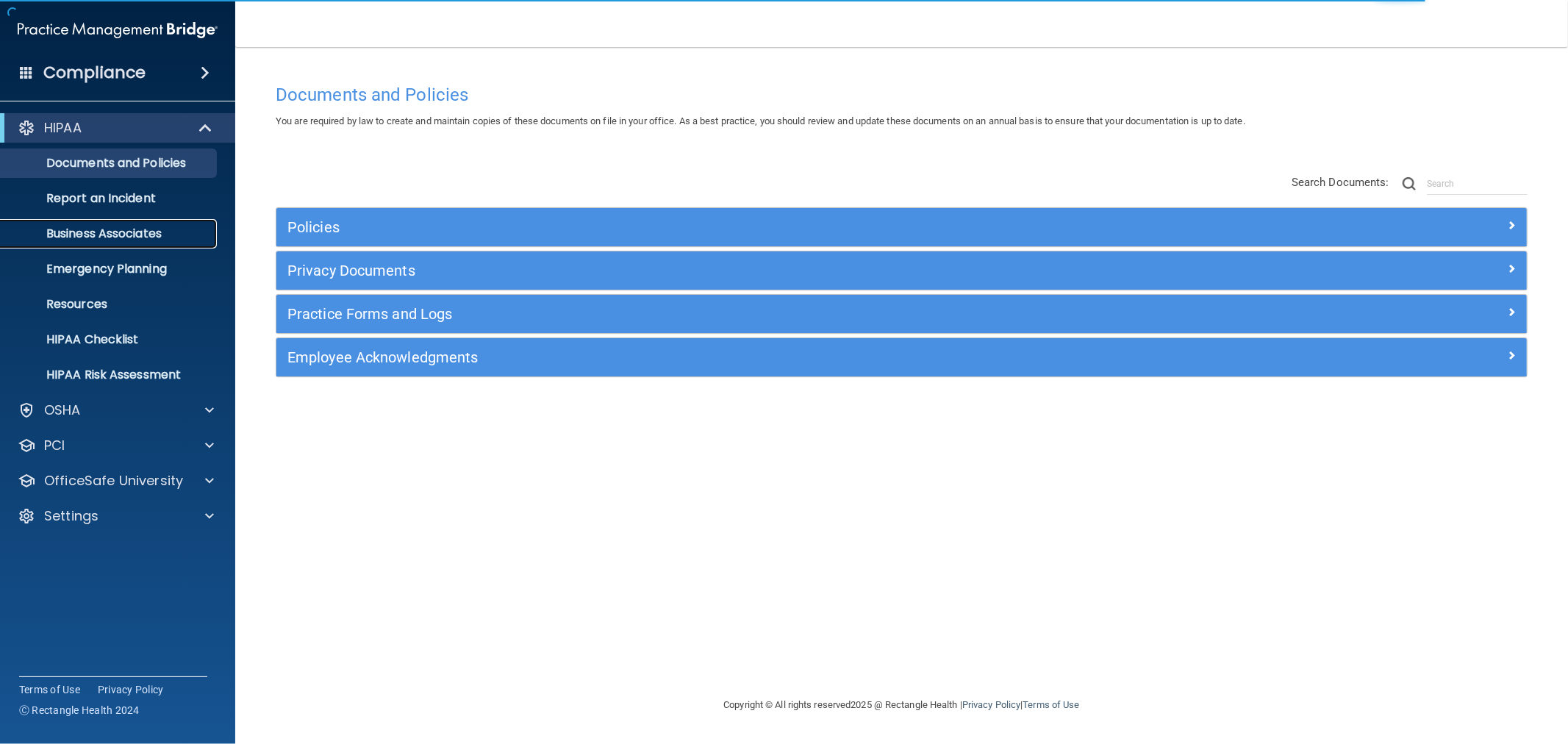
drag, startPoint x: 105, startPoint y: 228, endPoint x: 123, endPoint y: 228, distance: 18.0
click at [105, 228] on p "Business Associates" at bounding box center [110, 233] width 201 height 14
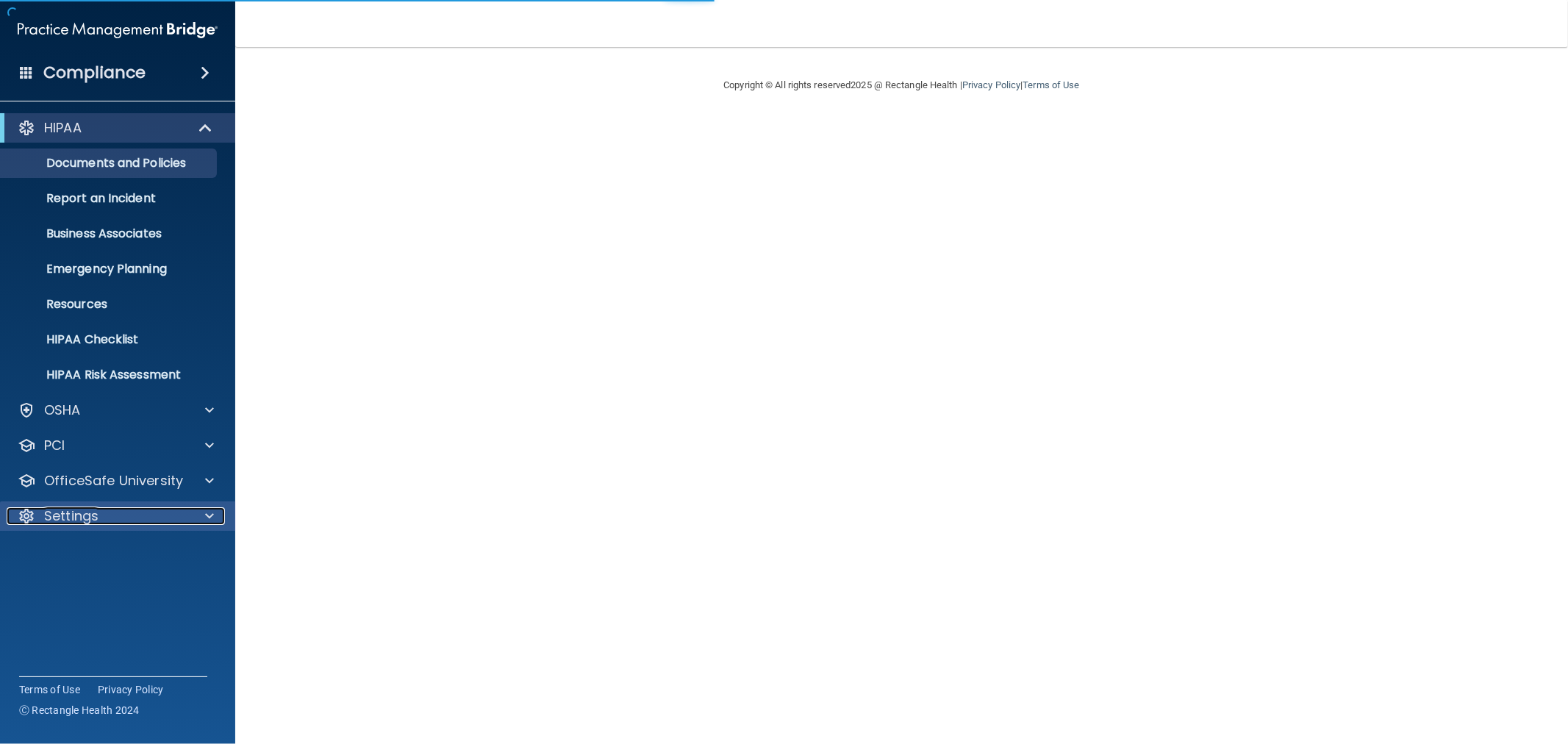
click at [78, 511] on p "Settings" at bounding box center [71, 515] width 55 height 17
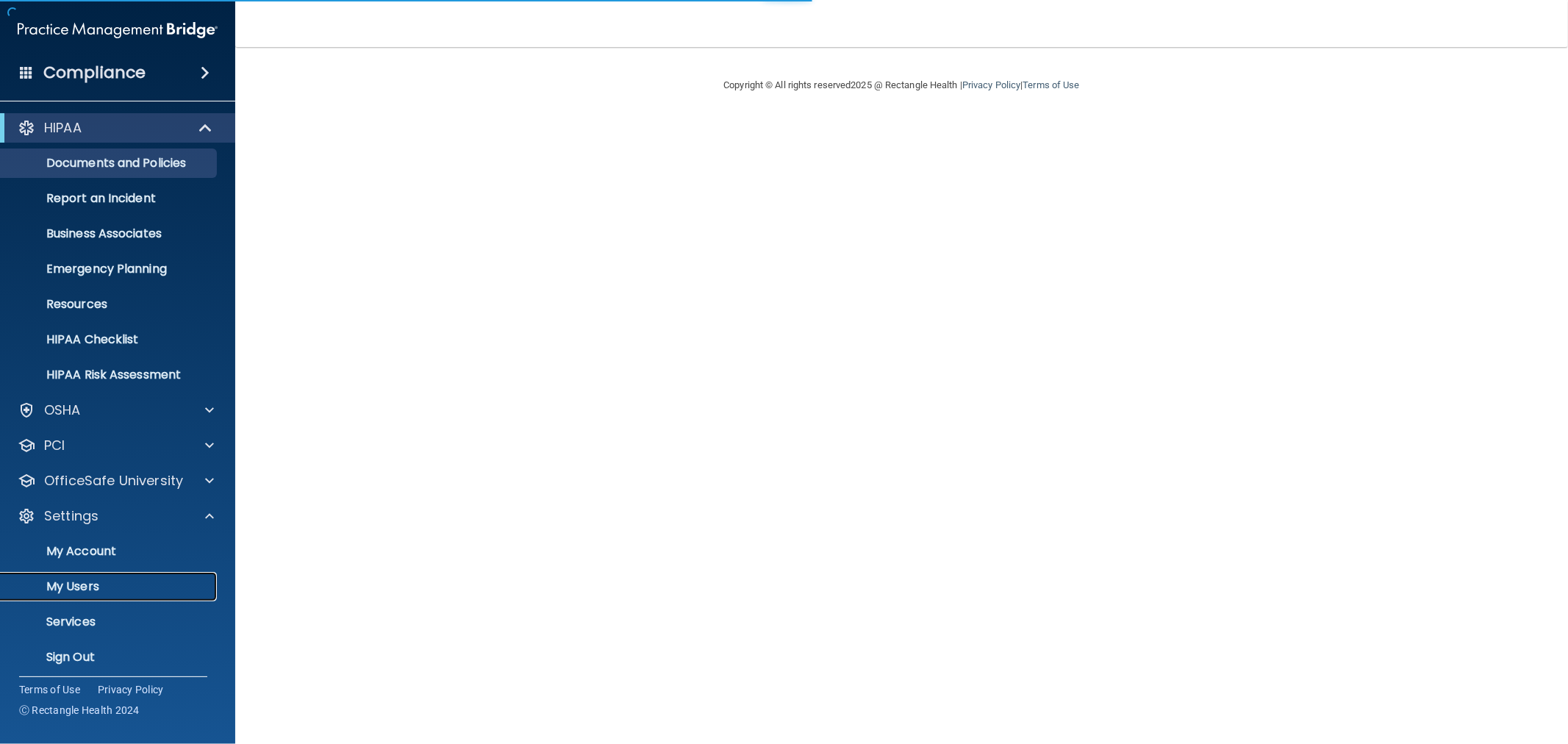
click at [67, 586] on p "My Users" at bounding box center [110, 586] width 201 height 14
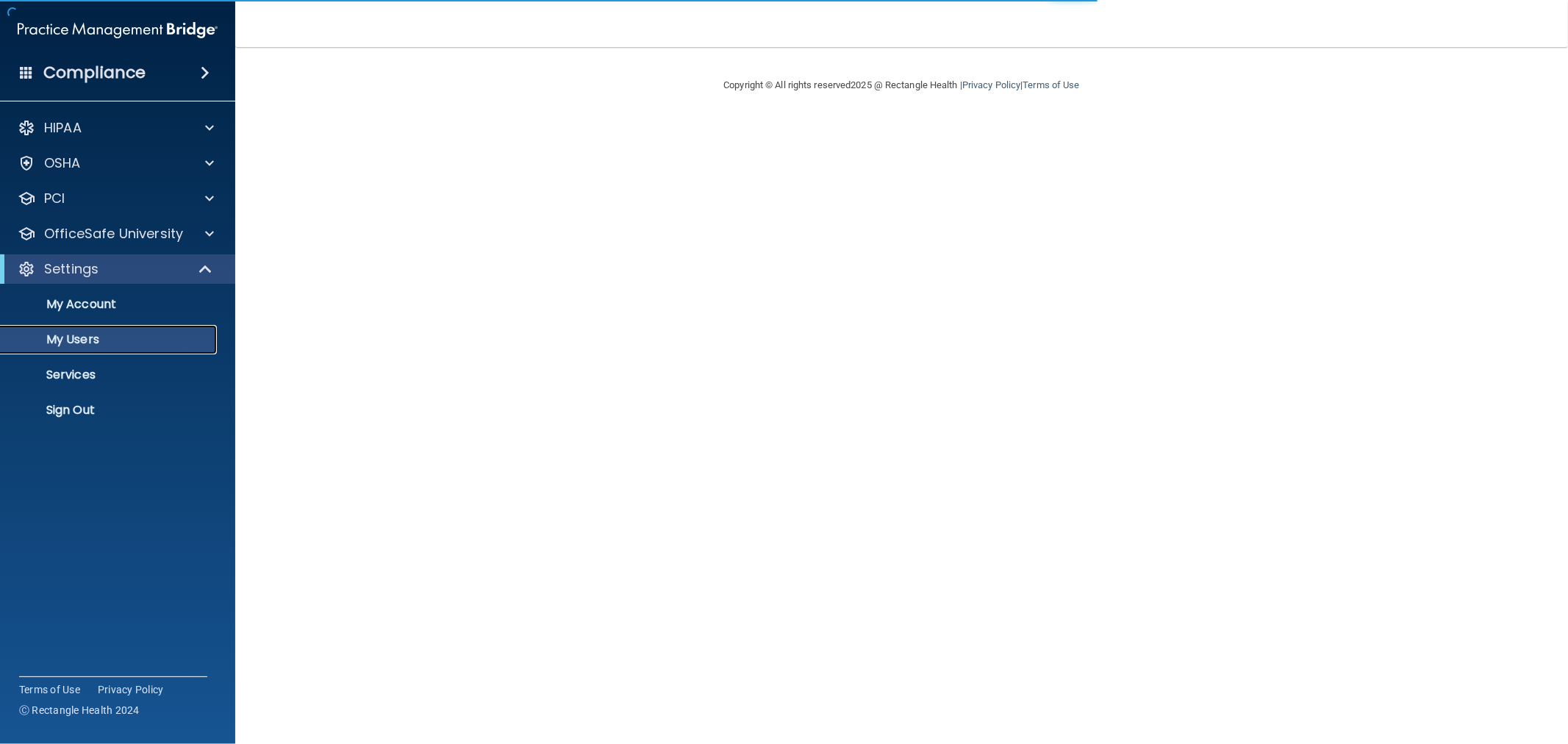
select select "20"
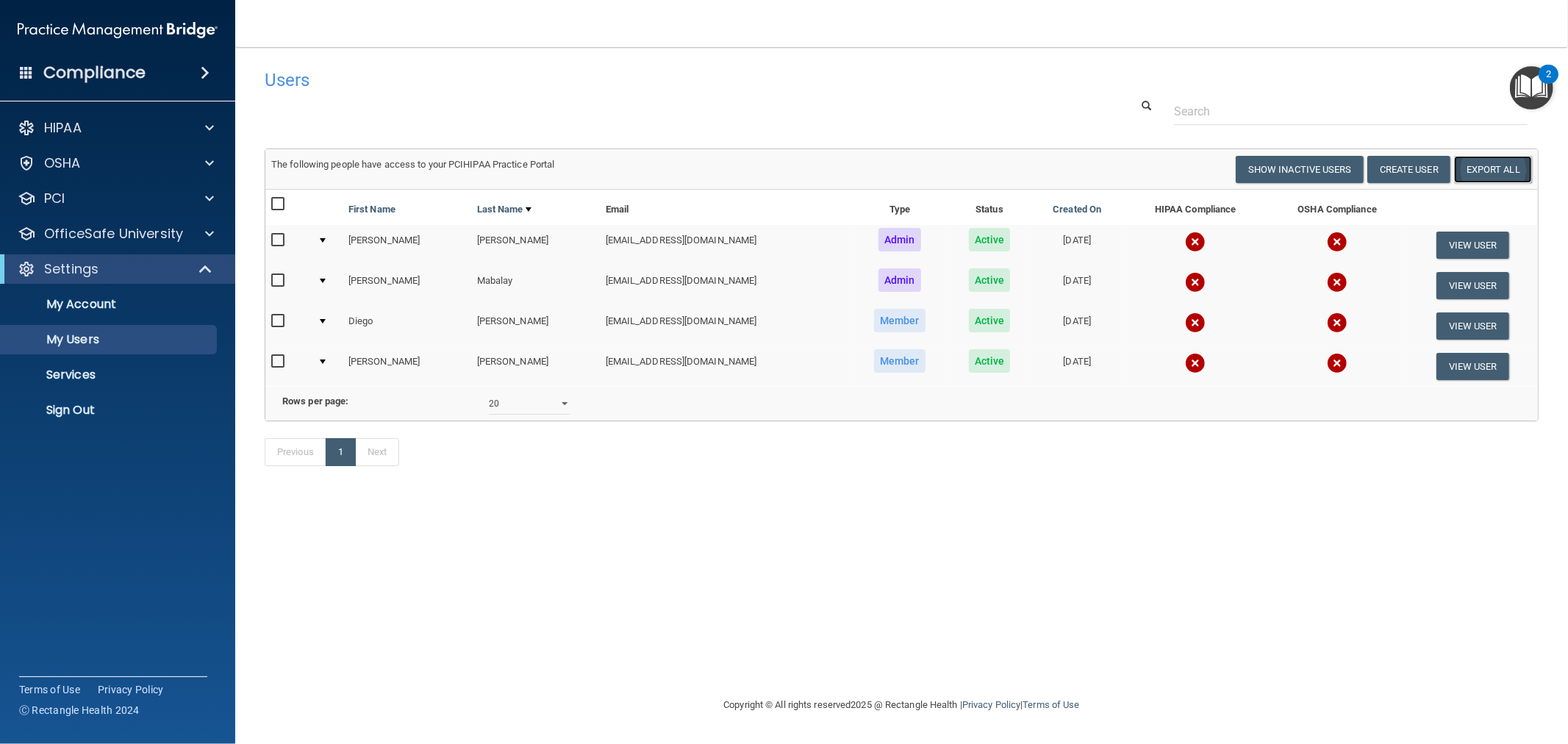
click at [1493, 175] on link "Export All" at bounding box center [1492, 169] width 77 height 27
click at [34, 400] on link "Sign Out" at bounding box center [101, 410] width 232 height 30
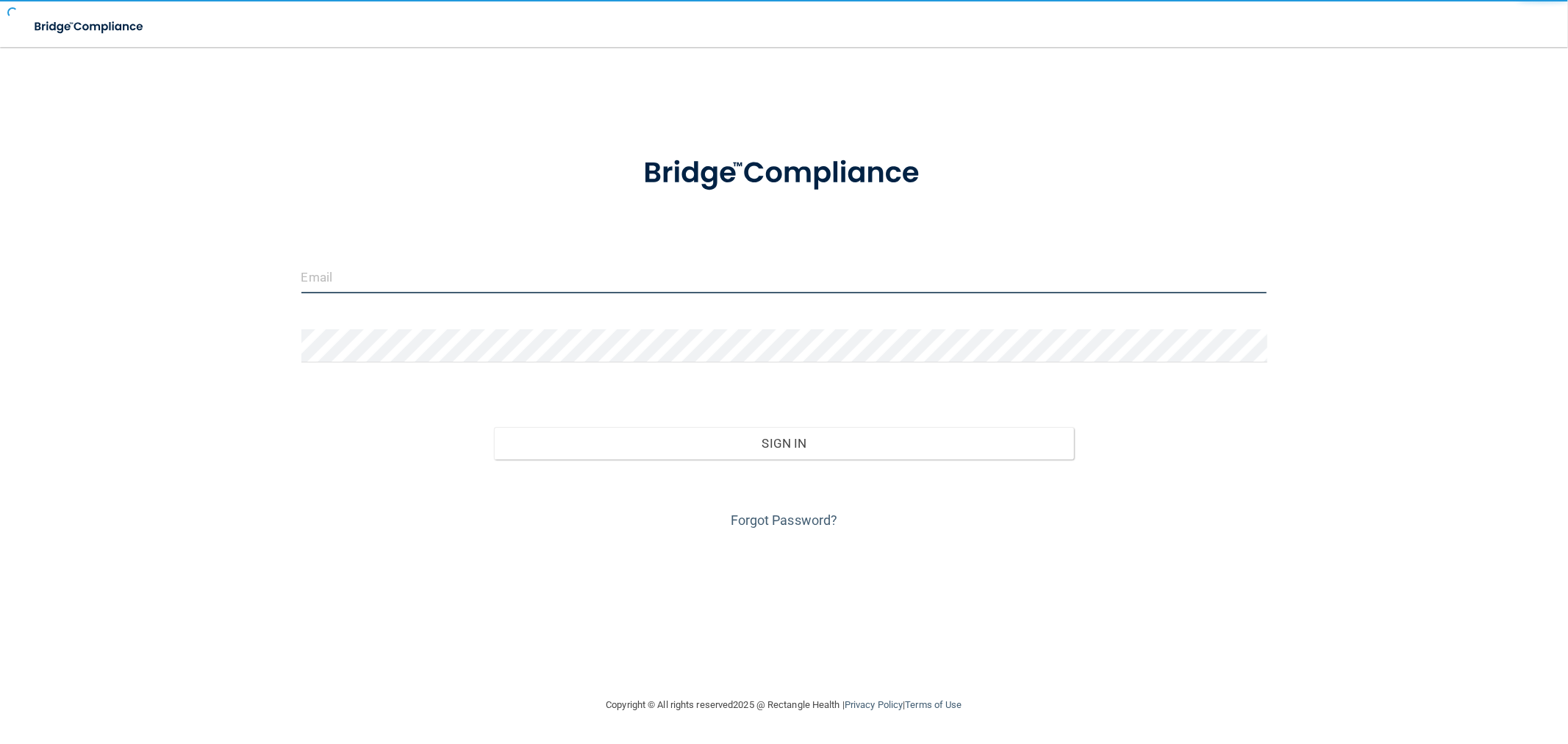
type input "[EMAIL_ADDRESS][DOMAIN_NAME]"
